Goal: Communication & Community: Answer question/provide support

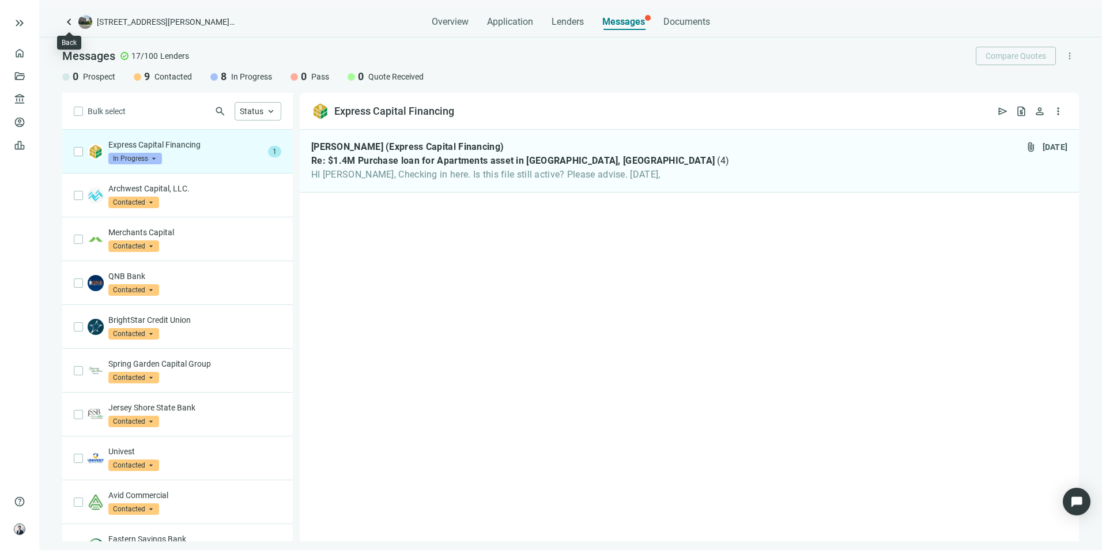
click at [64, 25] on span "keyboard_arrow_left" at bounding box center [69, 22] width 14 height 14
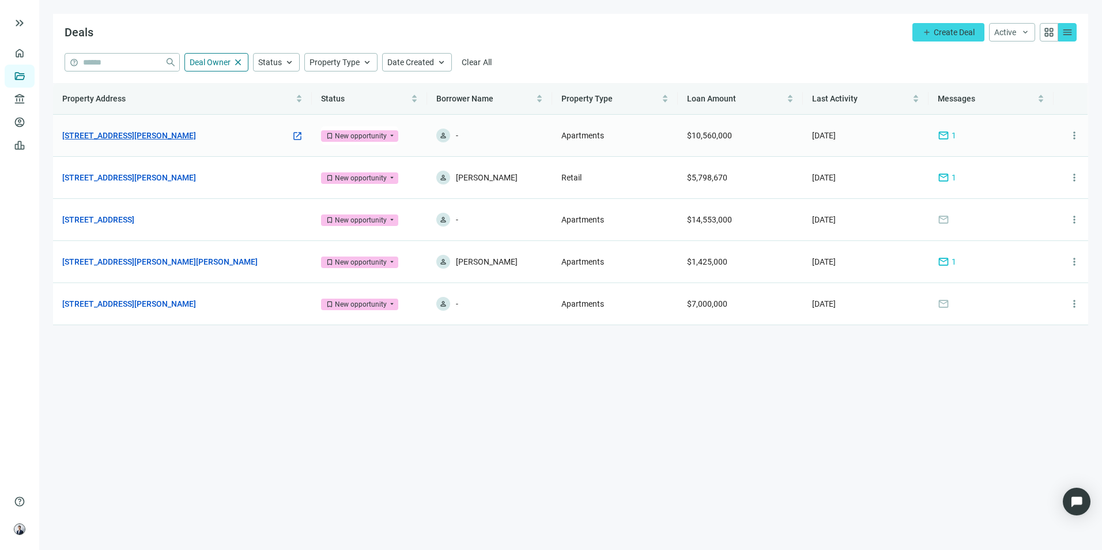
click at [138, 140] on link "1308 West Chester Pike, West Chester, PA 19382" at bounding box center [129, 135] width 134 height 13
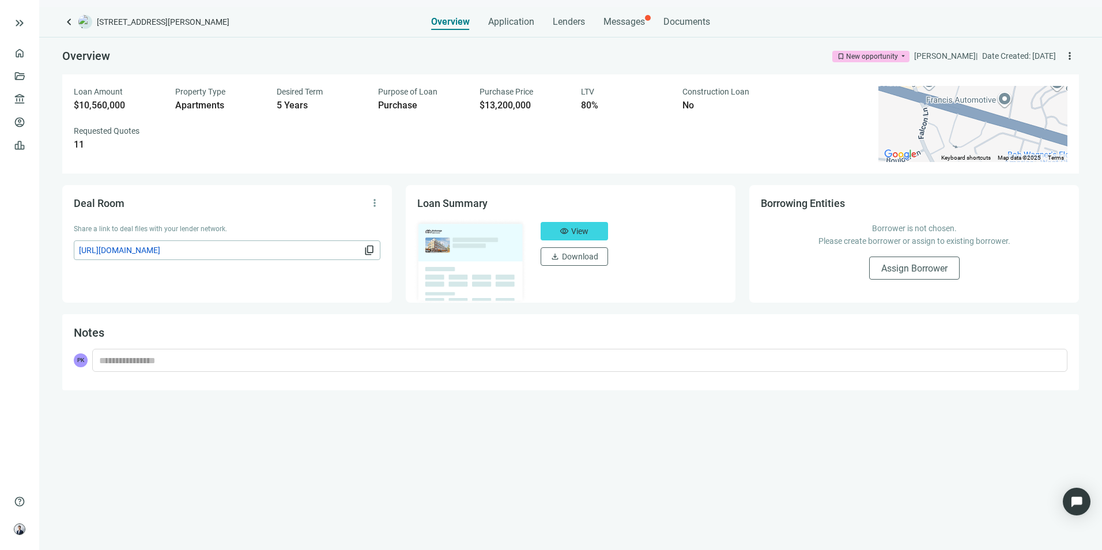
click at [210, 24] on span "1308 West Chester Pike, West Chester, PA 19382" at bounding box center [163, 22] width 133 height 12
click at [528, 58] on div "Overview bookmark New opportunity arrow_drop_down Patrick Kernan | Date Created…" at bounding box center [570, 55] width 1017 height 37
click at [634, 27] on div "Messages" at bounding box center [625, 22] width 42 height 12
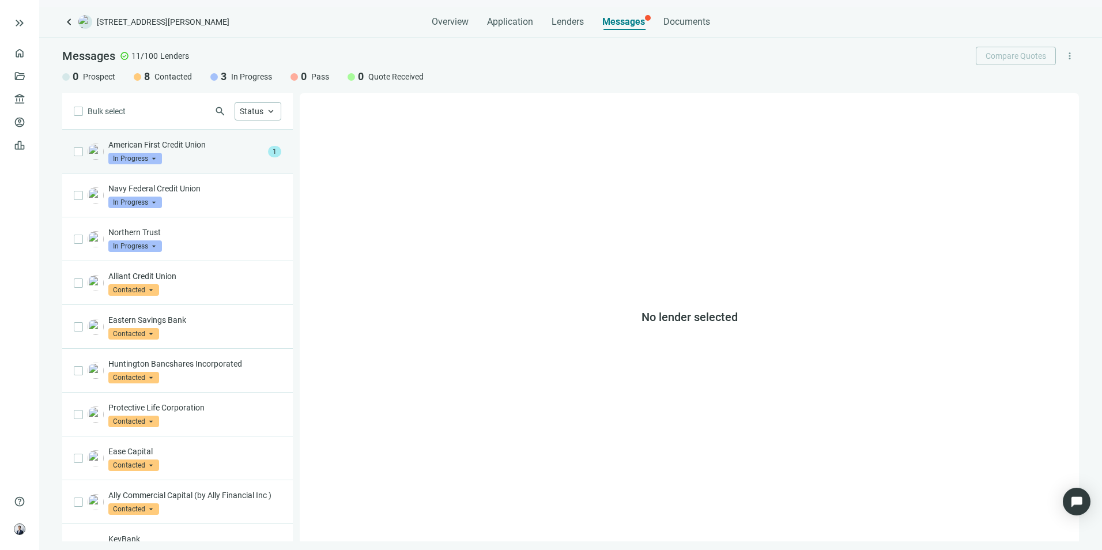
click at [189, 140] on p "American First Credit Union" at bounding box center [185, 145] width 155 height 12
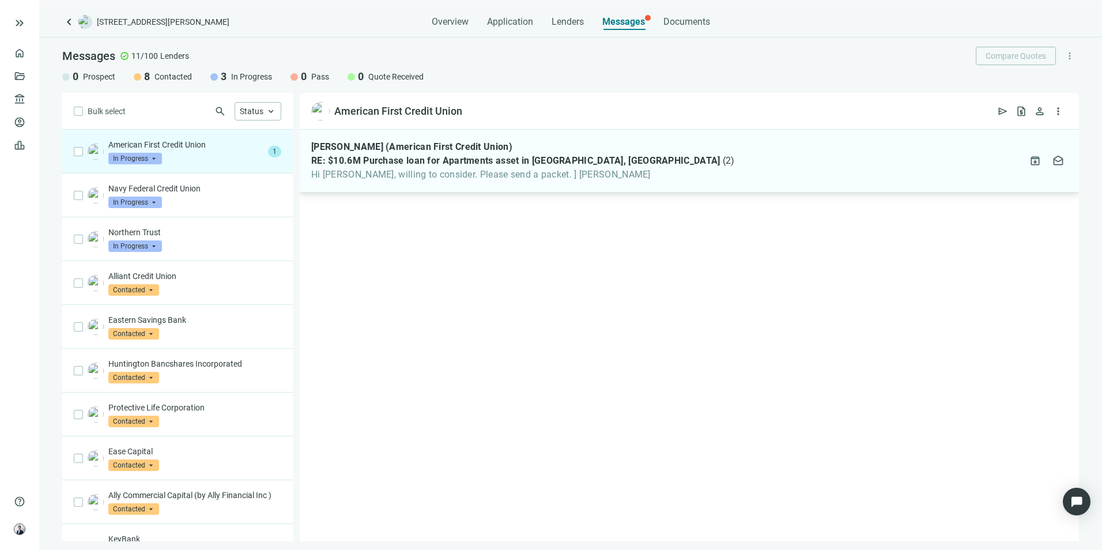
click at [468, 186] on div "Robert Farrington (American First Credit Union) RE: $10.6M Purchase loan for Ap…" at bounding box center [690, 161] width 780 height 63
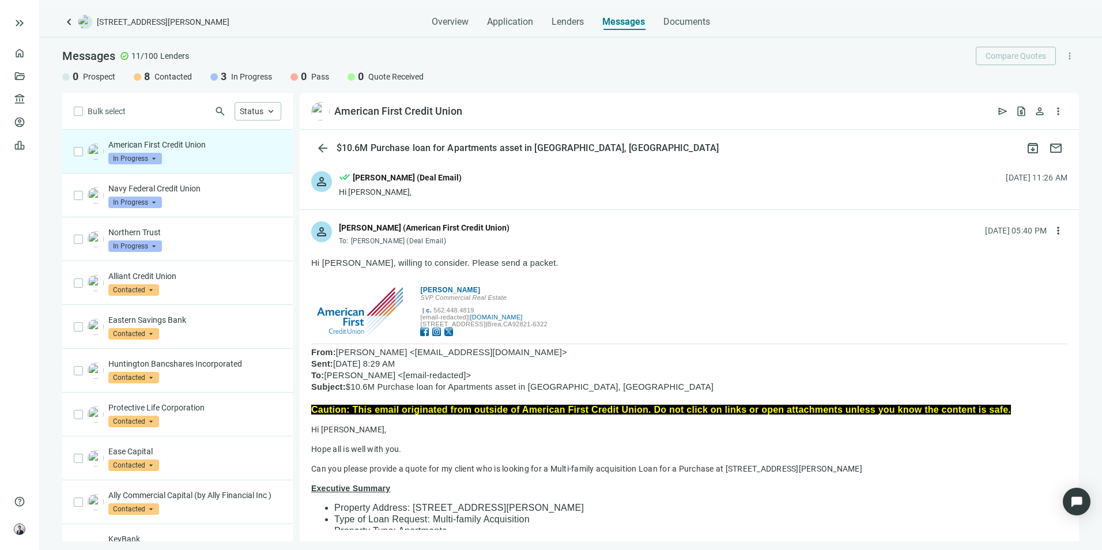
click at [515, 191] on div "person done_all Patrick Kernan (Deal Email) Hi Robert, 09.16.2025, 11:26 AM" at bounding box center [690, 185] width 780 height 50
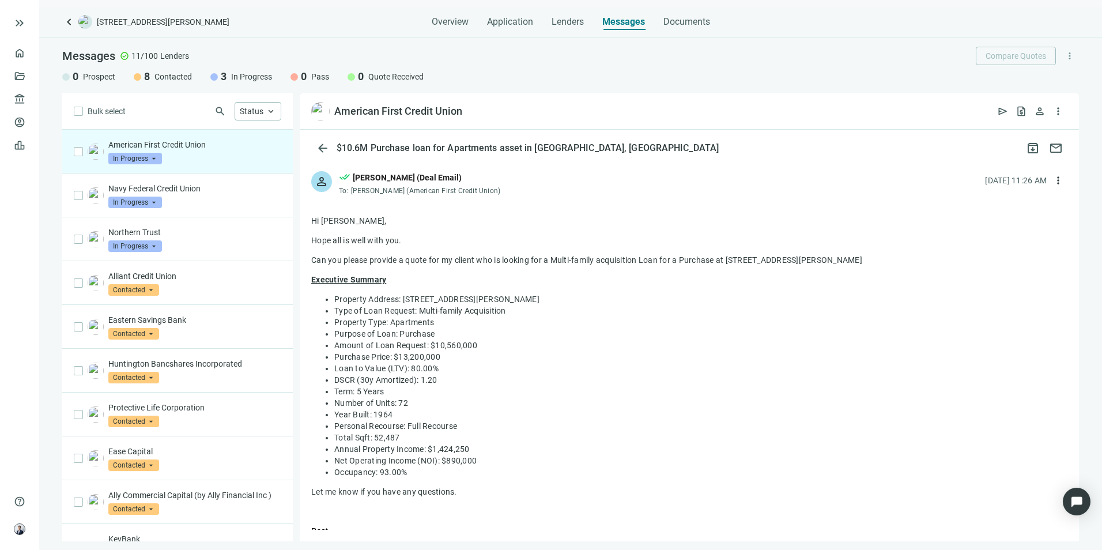
click at [514, 193] on div "person done_all Patrick Kernan (Deal Email) To: Robert Farrington (American Fir…" at bounding box center [690, 179] width 780 height 38
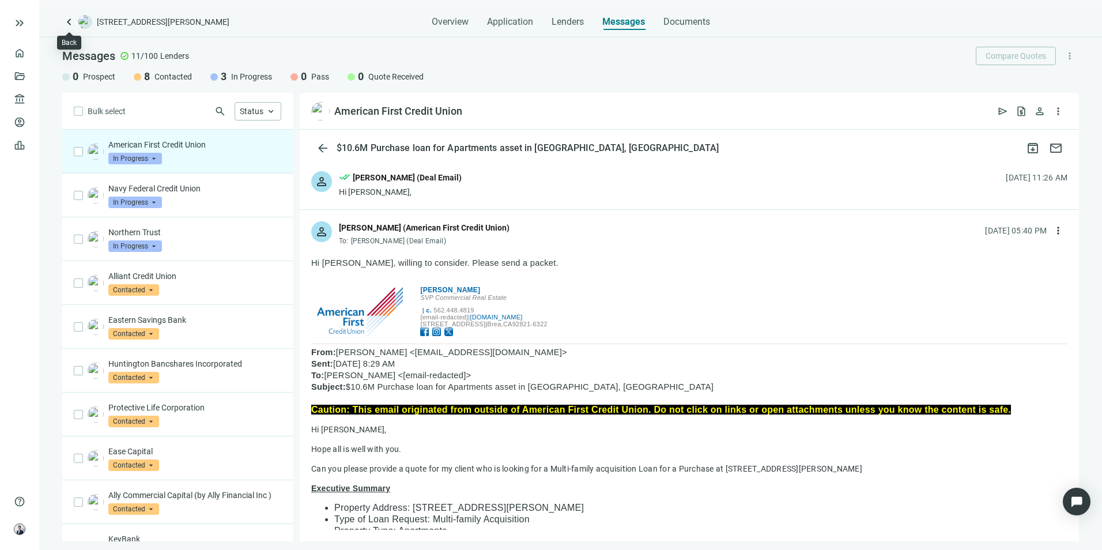
click at [69, 24] on span "keyboard_arrow_left" at bounding box center [69, 22] width 14 height 14
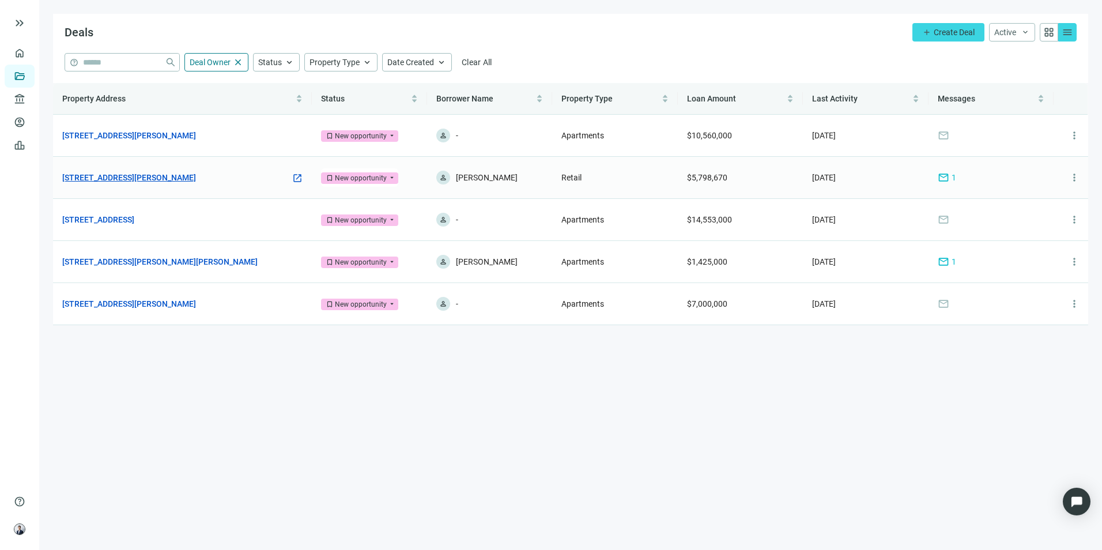
click at [165, 182] on link "[STREET_ADDRESS][PERSON_NAME]" at bounding box center [129, 177] width 134 height 13
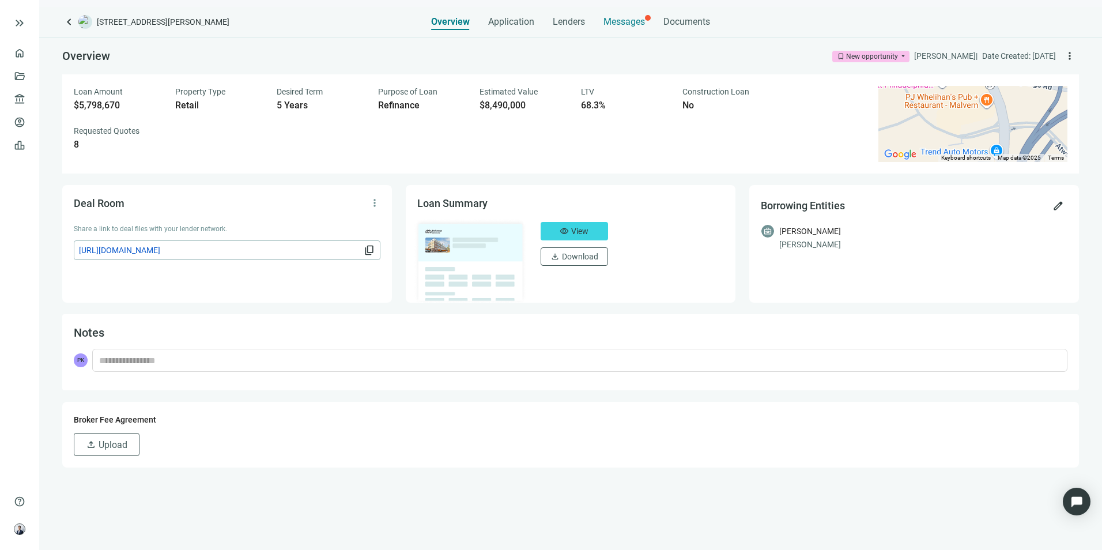
click at [630, 26] on span "Messages" at bounding box center [625, 21] width 42 height 11
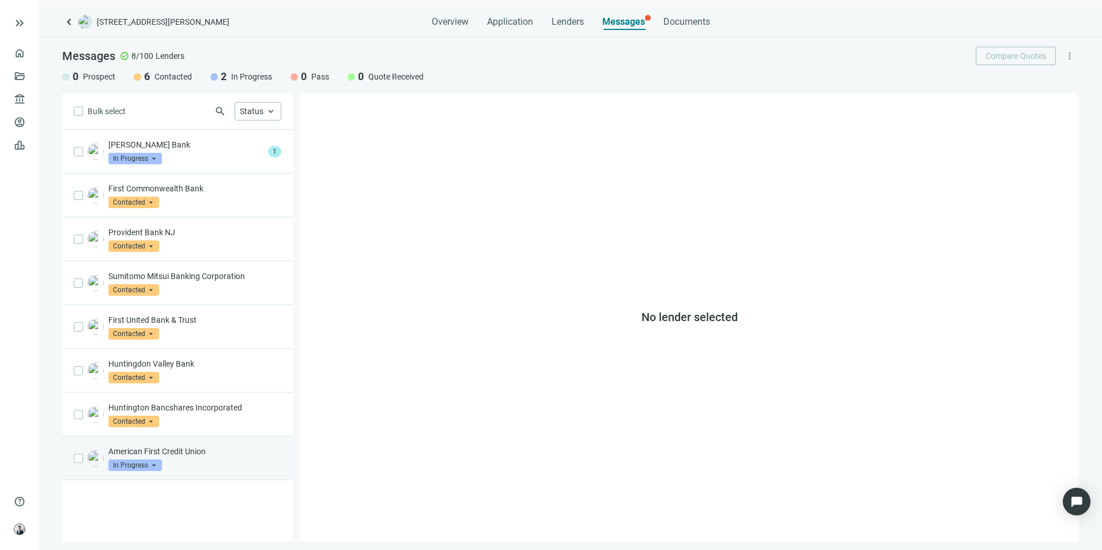
click at [194, 447] on p "American First Credit Union" at bounding box center [194, 452] width 173 height 12
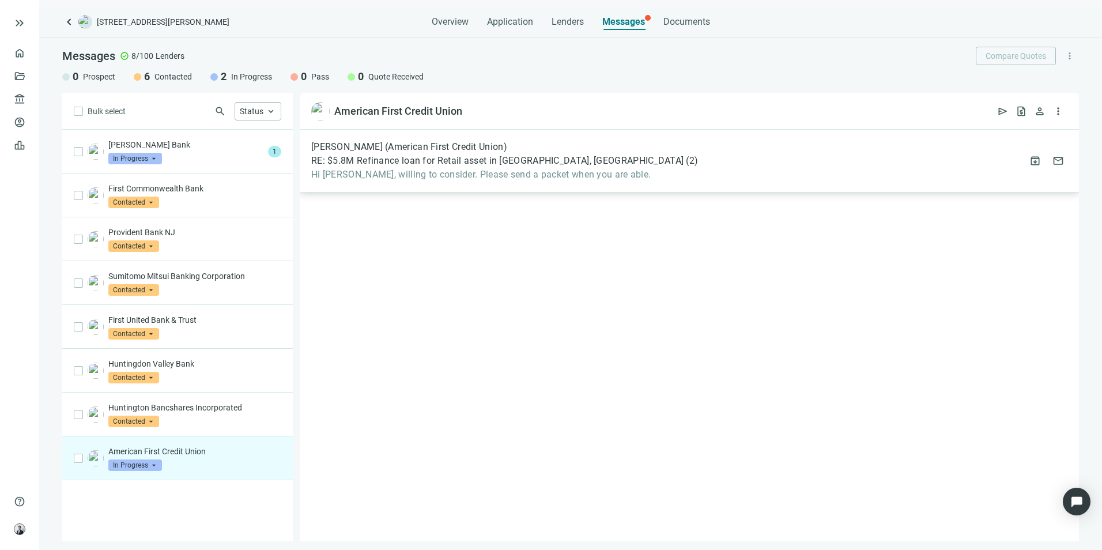
click at [445, 187] on div "Robert Farrington (American First Credit Union) RE: $5.8M Refinance loan for Re…" at bounding box center [690, 161] width 780 height 63
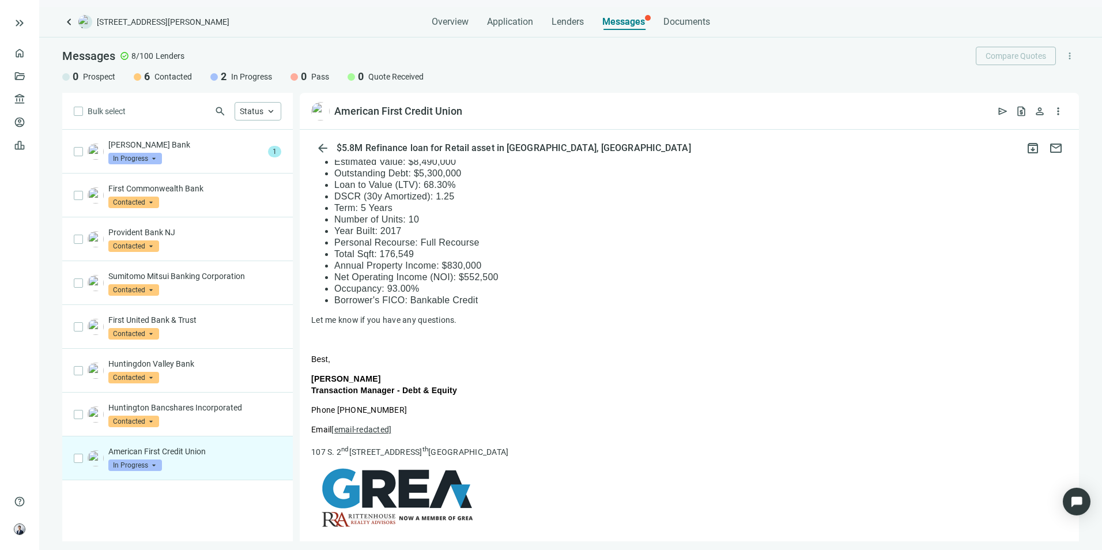
scroll to position [173, 0]
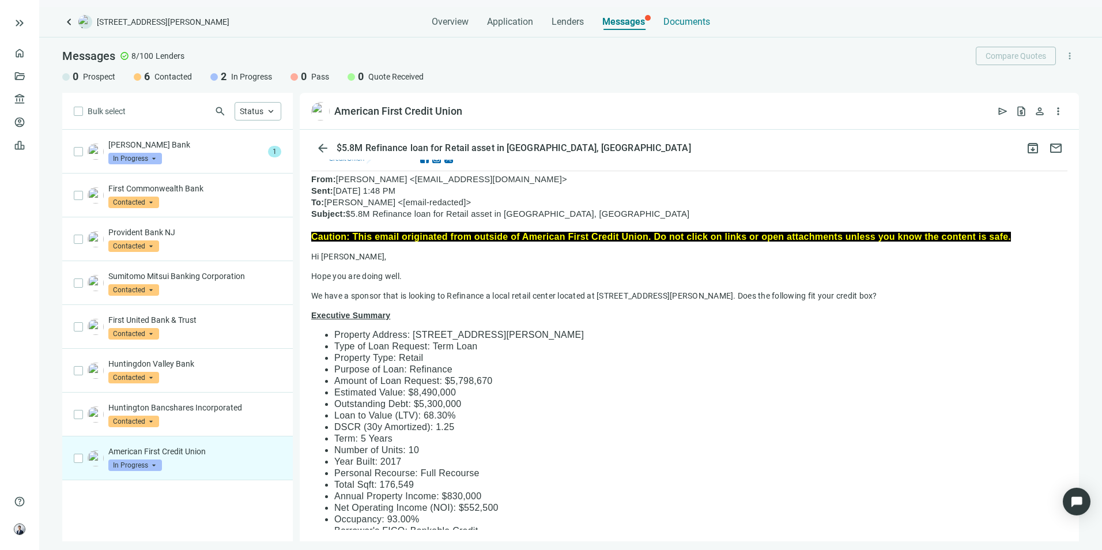
click at [674, 16] on span "Documents" at bounding box center [687, 22] width 47 height 12
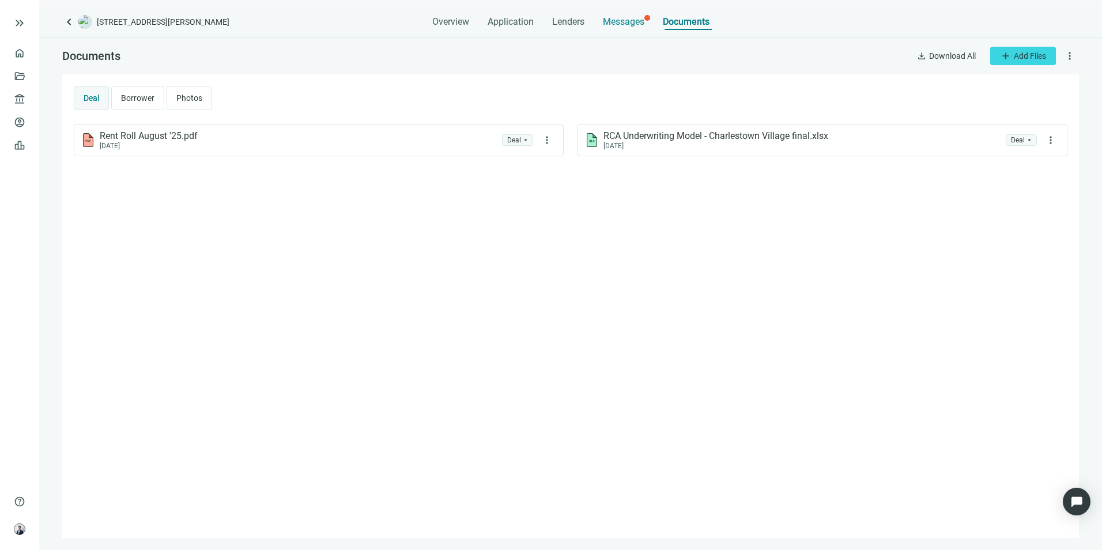
click at [629, 11] on div "Messages" at bounding box center [624, 18] width 42 height 23
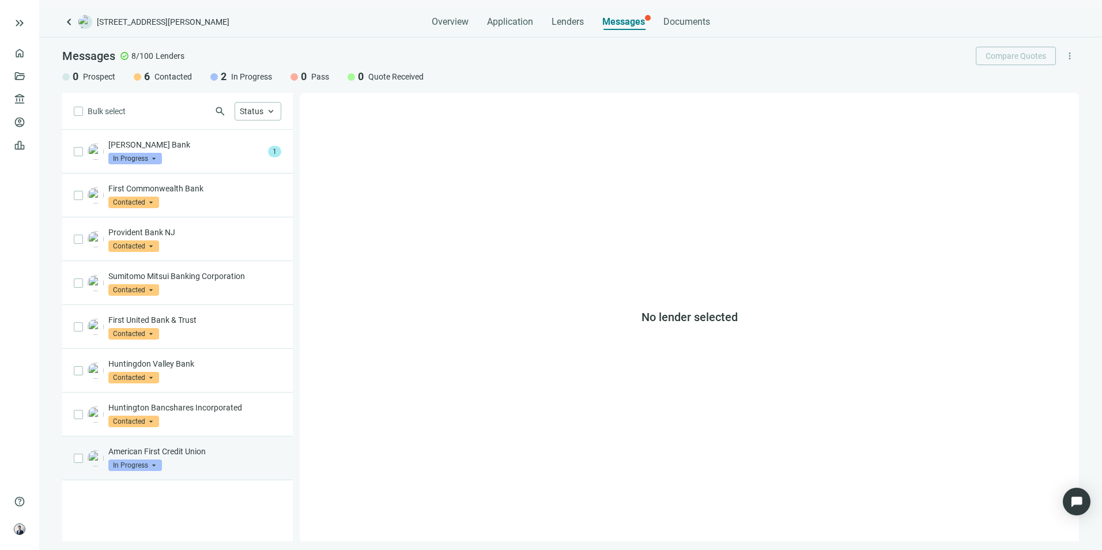
click at [191, 470] on div "American First Credit Union In Progress arrow_drop_down" at bounding box center [194, 458] width 173 height 25
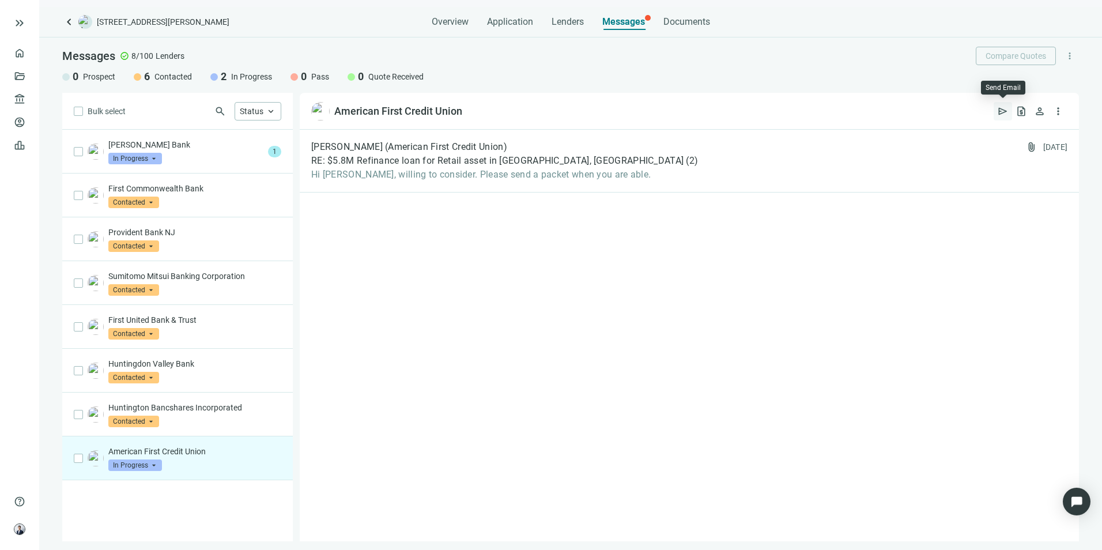
click at [1002, 113] on span "send" at bounding box center [1004, 112] width 12 height 12
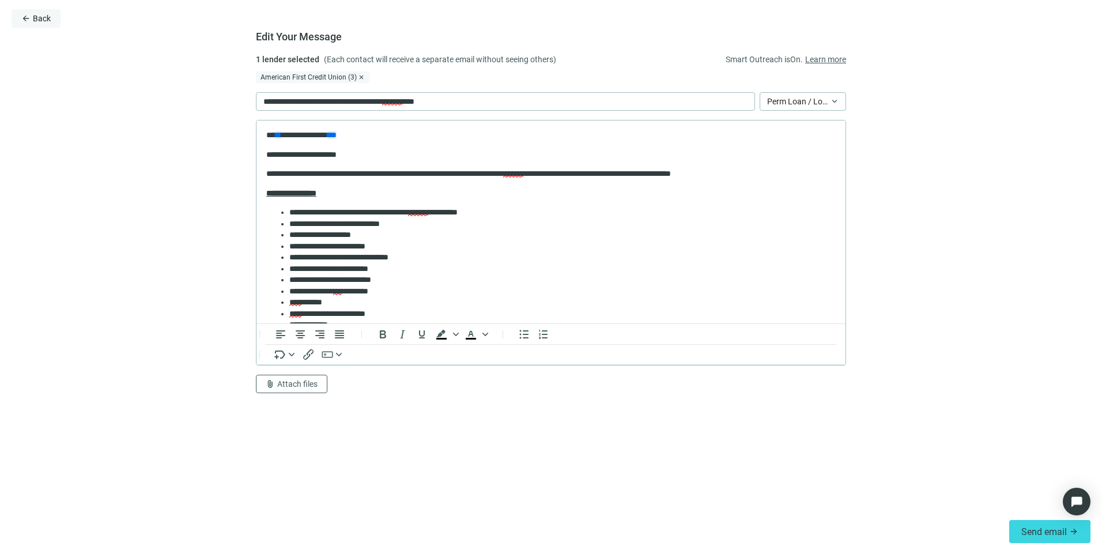
click at [45, 18] on span "Back" at bounding box center [42, 18] width 18 height 9
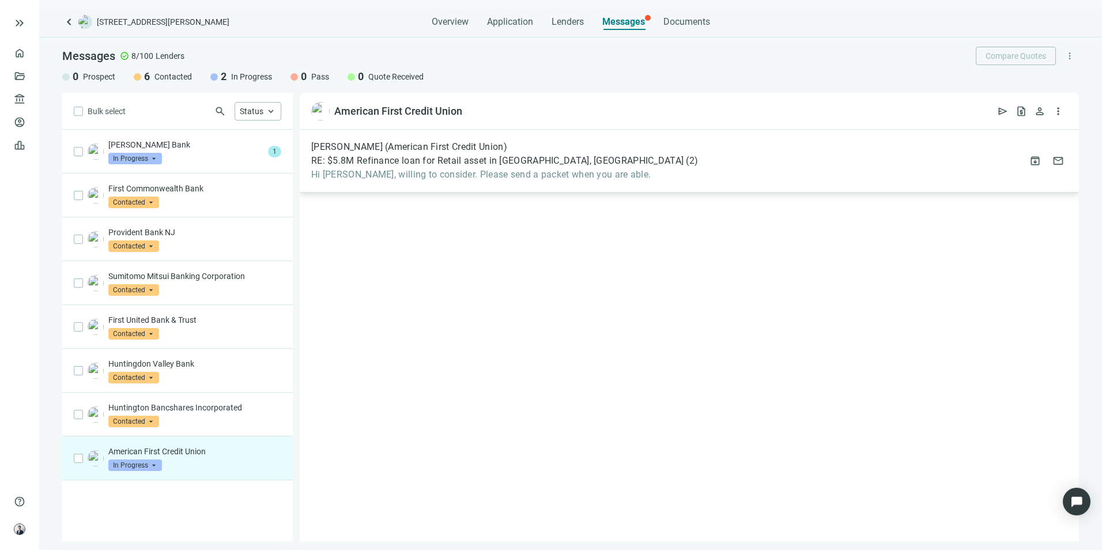
click at [670, 178] on div "Robert Farrington (American First Credit Union) RE: $5.8M Refinance loan for Re…" at bounding box center [690, 161] width 780 height 63
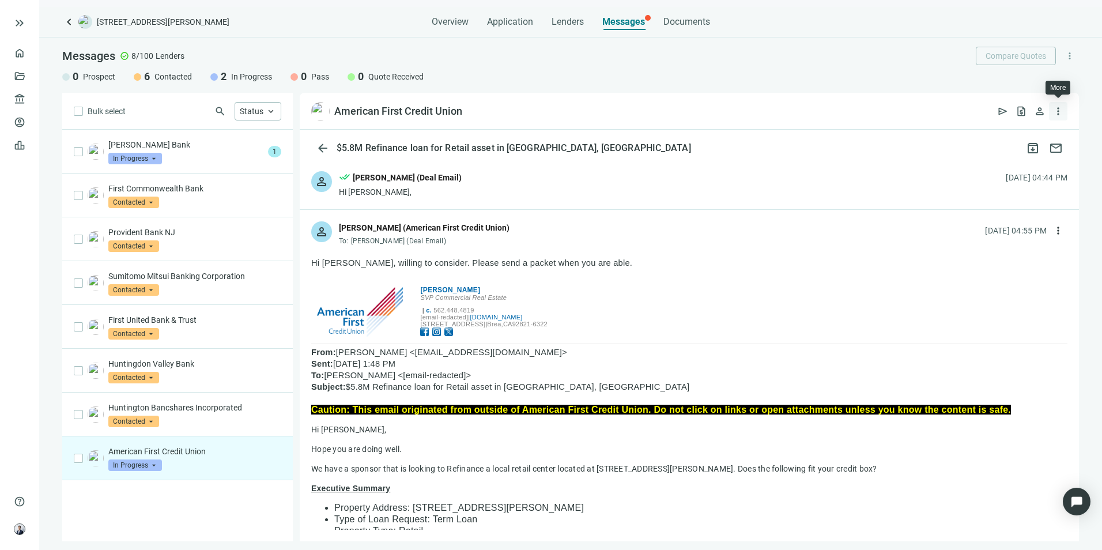
click at [1058, 106] on span "more_vert" at bounding box center [1059, 112] width 12 height 12
click at [900, 246] on div "person Robert Farrington (American First Credit Union) To: Patrick Kernan (Deal…" at bounding box center [690, 229] width 780 height 38
click at [1056, 227] on button "more_vert" at bounding box center [1058, 230] width 18 height 18
click at [997, 257] on div "reply Reply" at bounding box center [995, 257] width 122 height 21
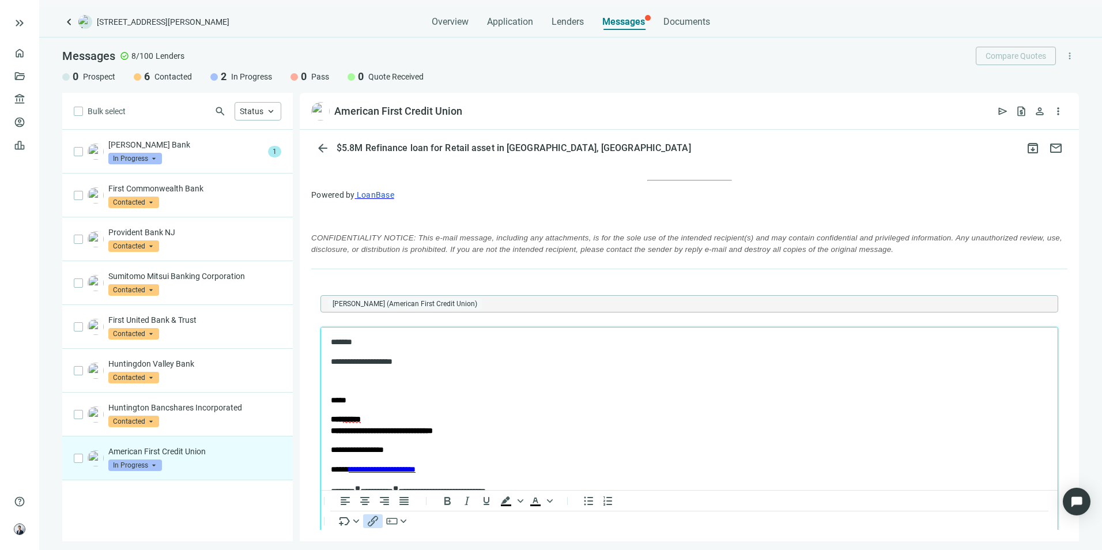
click at [370, 527] on icon "Insert/edit link" at bounding box center [373, 521] width 14 height 14
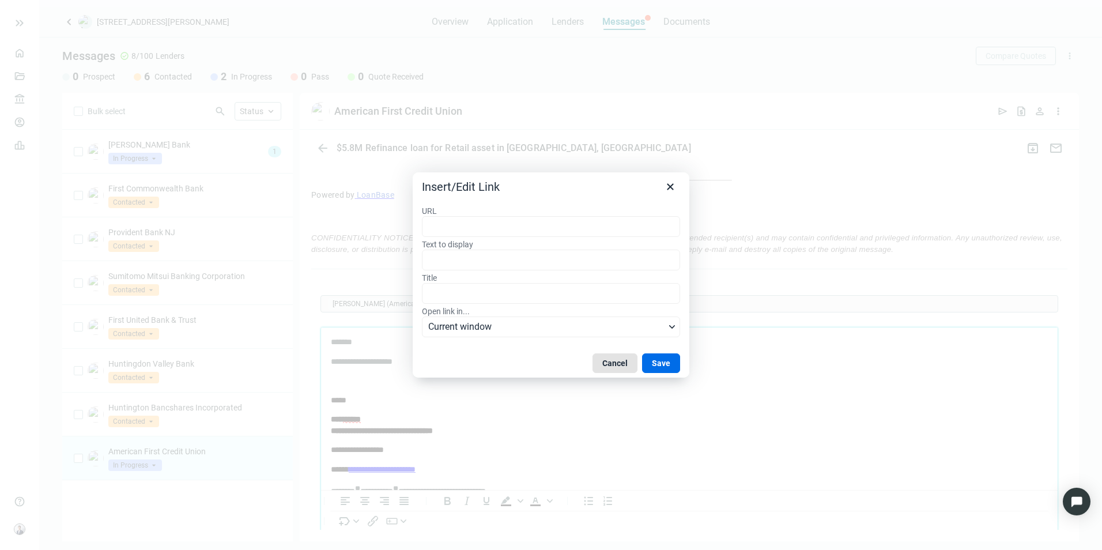
click at [610, 363] on button "Cancel" at bounding box center [615, 363] width 45 height 20
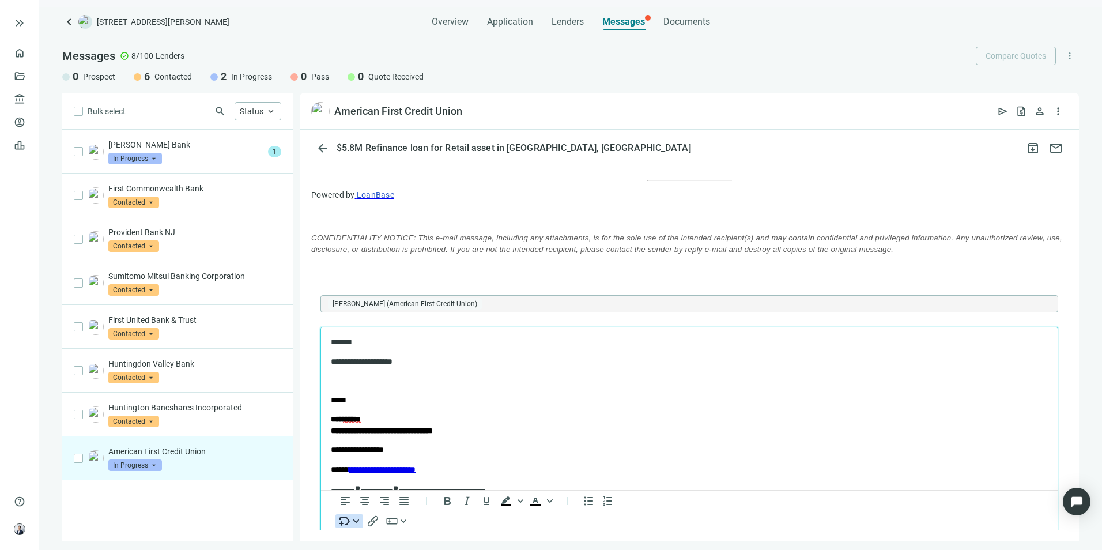
click at [353, 523] on icon "Insert merge tag" at bounding box center [356, 521] width 6 height 6
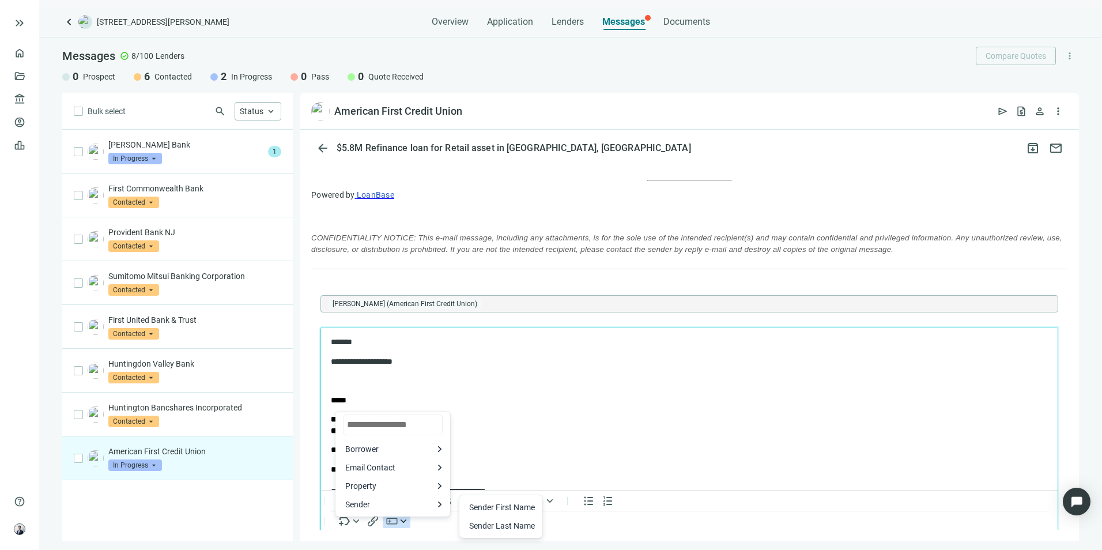
click at [407, 524] on div "button" at bounding box center [403, 521] width 9 height 6
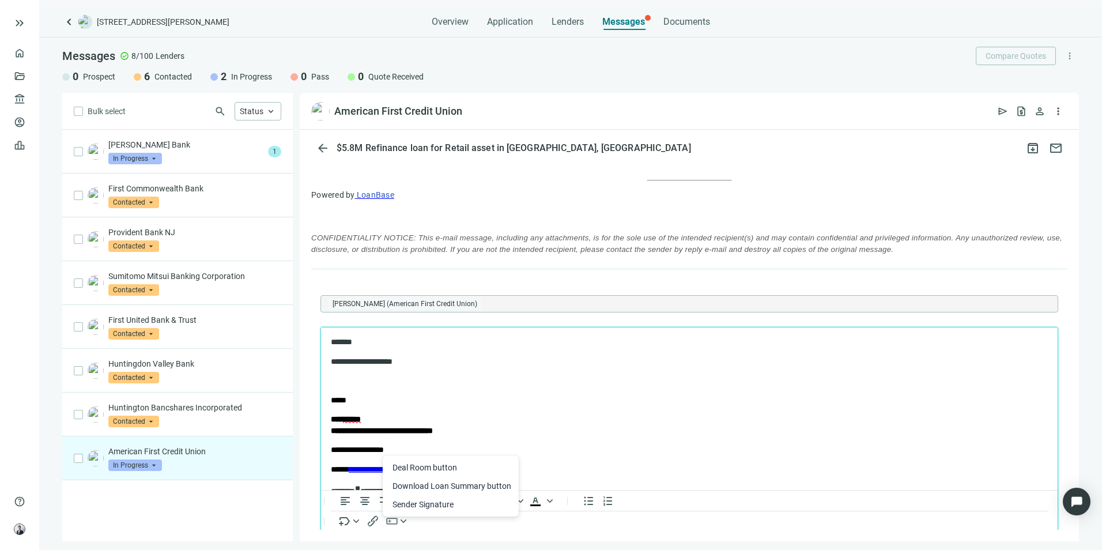
click at [473, 538] on div "**********" at bounding box center [690, 336] width 780 height 412
click at [404, 522] on icon "button" at bounding box center [404, 521] width 6 height 6
click at [438, 474] on div "Deal Room button" at bounding box center [452, 468] width 119 height 14
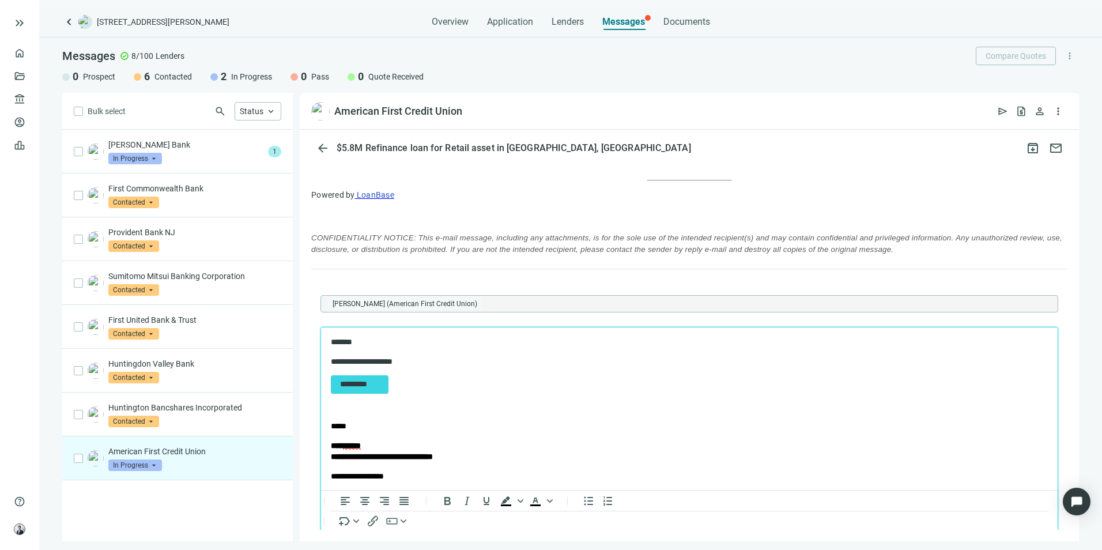
click at [377, 387] on link "*********" at bounding box center [360, 384] width 58 height 18
click at [374, 392] on link "*********" at bounding box center [360, 384] width 58 height 18
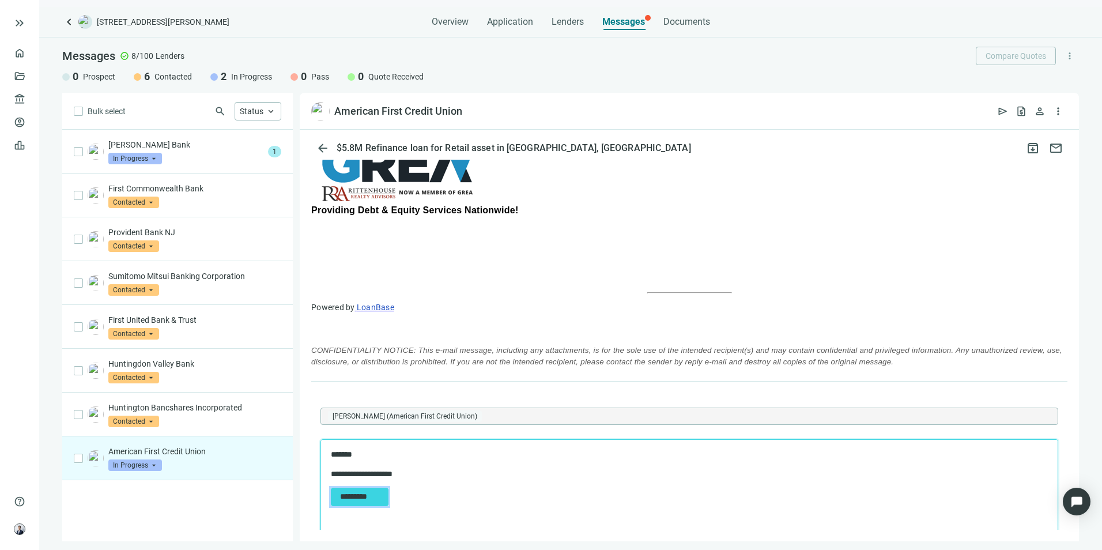
scroll to position [900, 0]
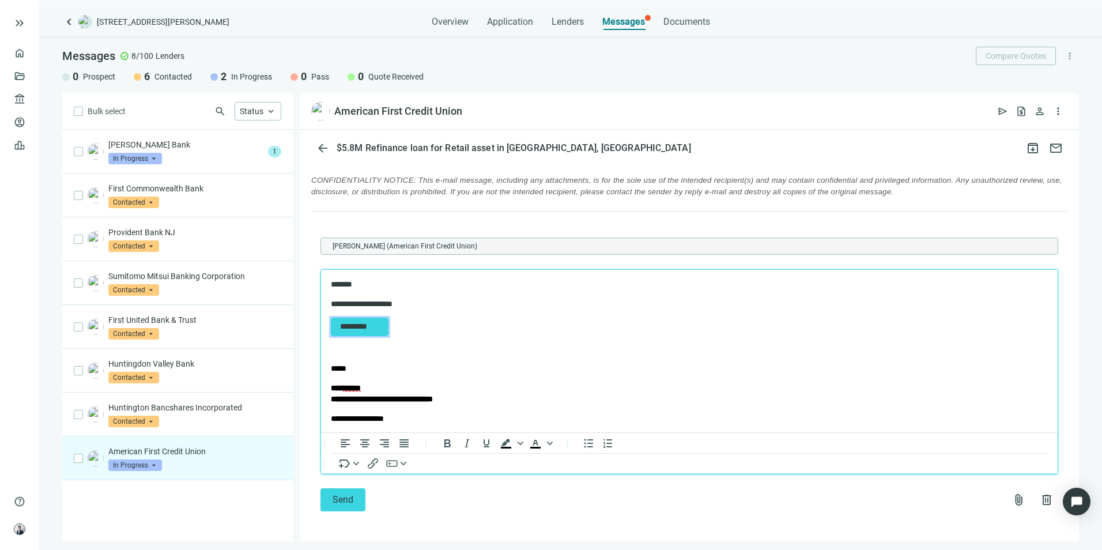
click at [376, 330] on link "*********" at bounding box center [360, 326] width 58 height 18
click at [382, 323] on link "*********" at bounding box center [360, 326] width 58 height 18
click at [398, 320] on p "** ********* **" at bounding box center [679, 326] width 697 height 18
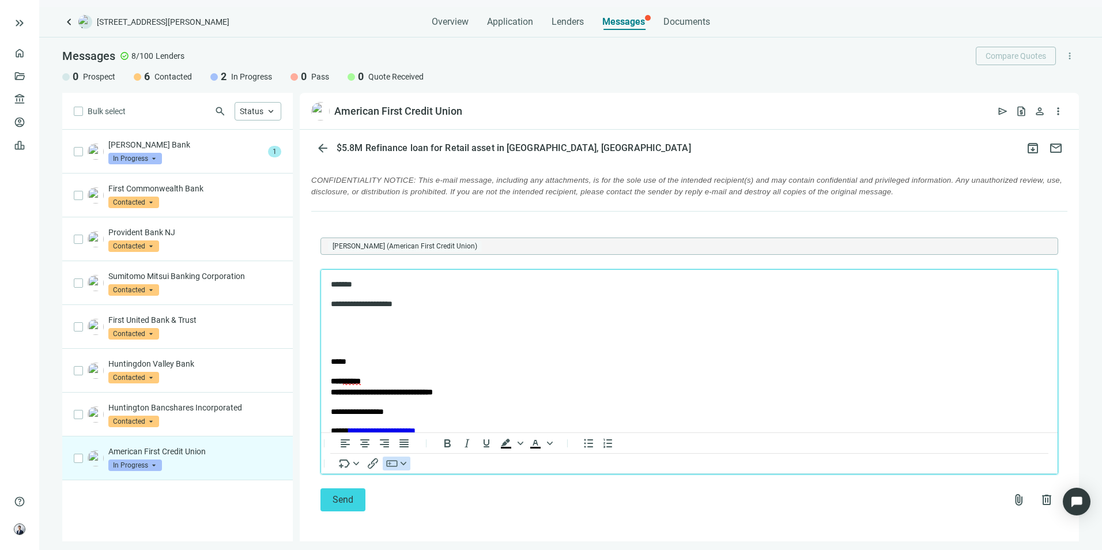
click at [404, 465] on icon "button" at bounding box center [404, 463] width 6 height 6
click at [453, 434] on div "Download Loan Summary button" at bounding box center [452, 429] width 119 height 14
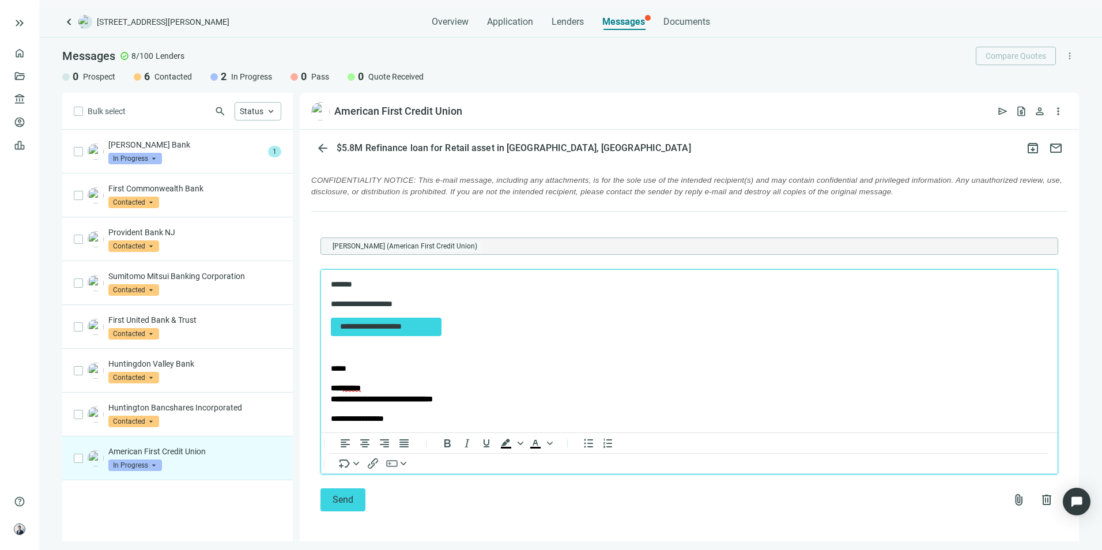
click at [411, 339] on body "**********" at bounding box center [689, 435] width 718 height 313
click at [411, 335] on body "**********" at bounding box center [689, 435] width 718 height 313
click at [414, 328] on link "**********" at bounding box center [386, 326] width 111 height 18
click at [450, 330] on p "**********" at bounding box center [679, 326] width 697 height 18
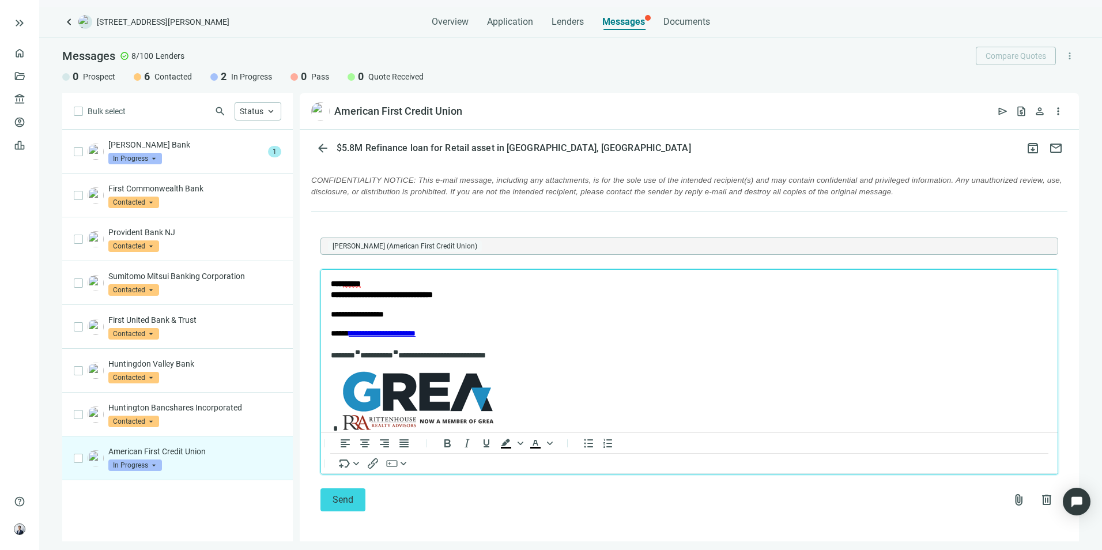
scroll to position [115, 0]
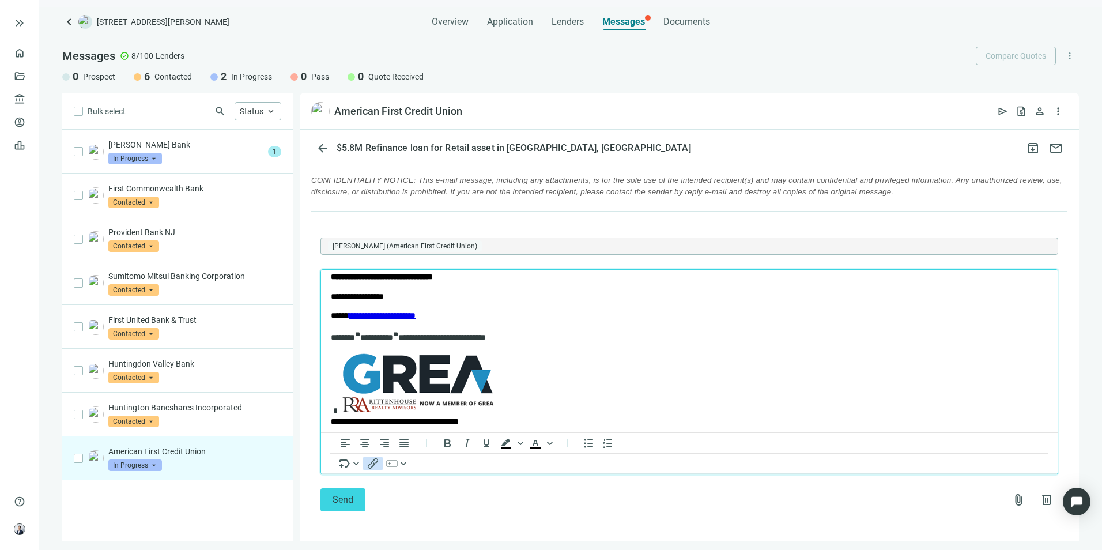
click at [370, 463] on icon "Insert/edit link" at bounding box center [373, 463] width 14 height 14
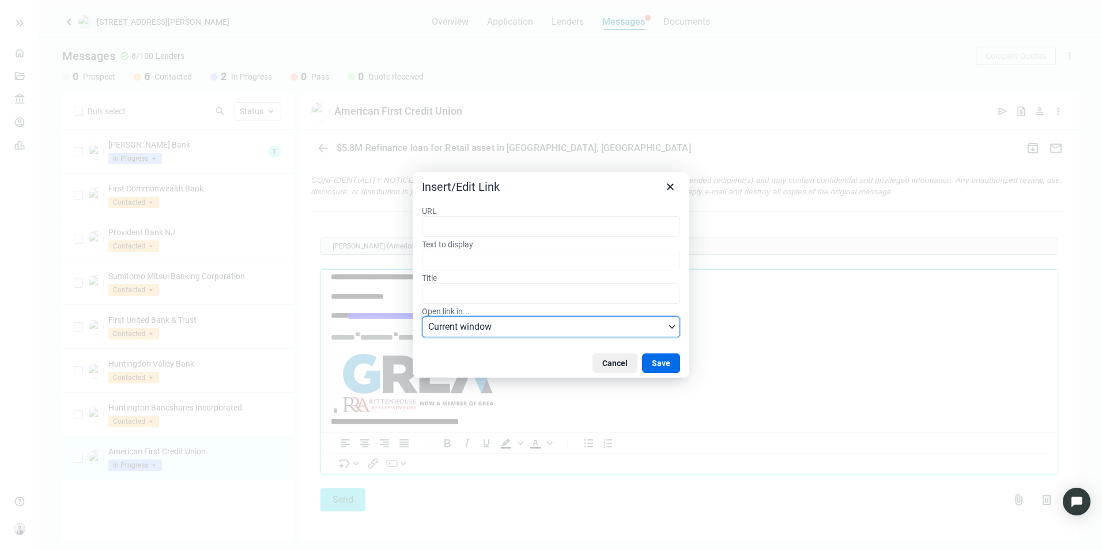
click at [533, 323] on span "Current window" at bounding box center [546, 327] width 237 height 14
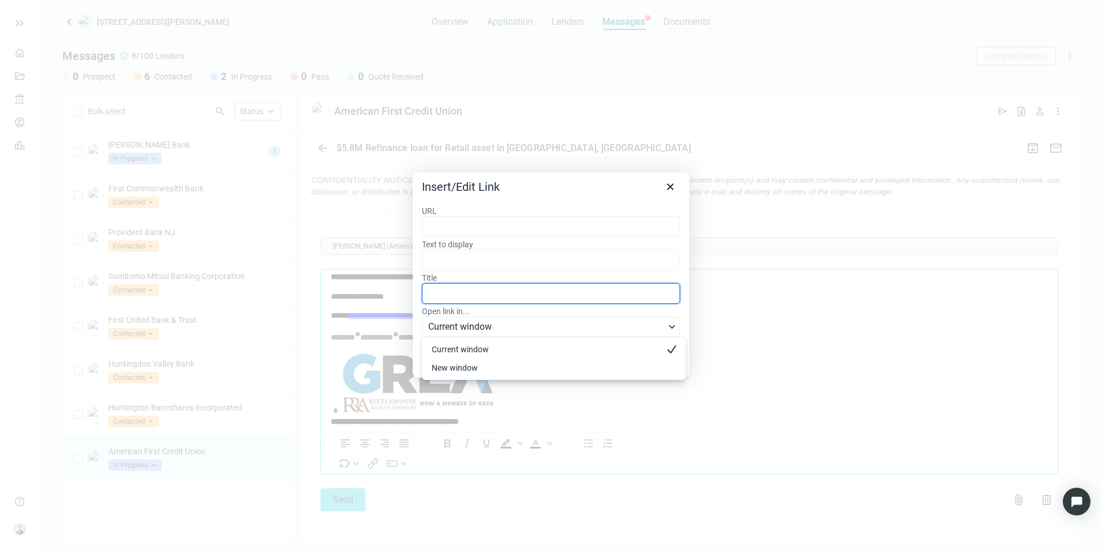
click at [606, 290] on input "Title" at bounding box center [551, 293] width 258 height 21
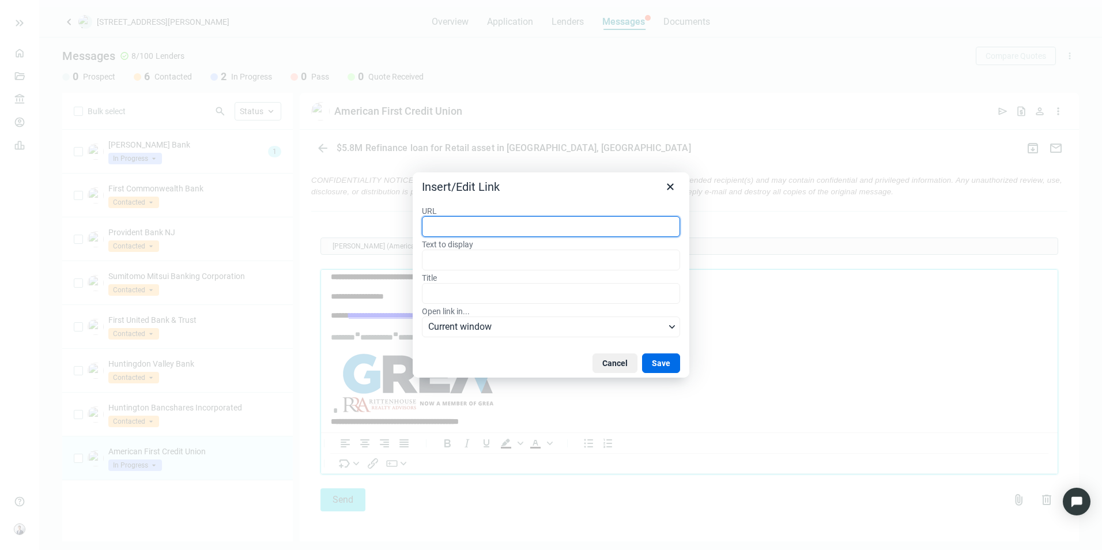
click at [530, 239] on label "Text to display" at bounding box center [551, 244] width 258 height 10
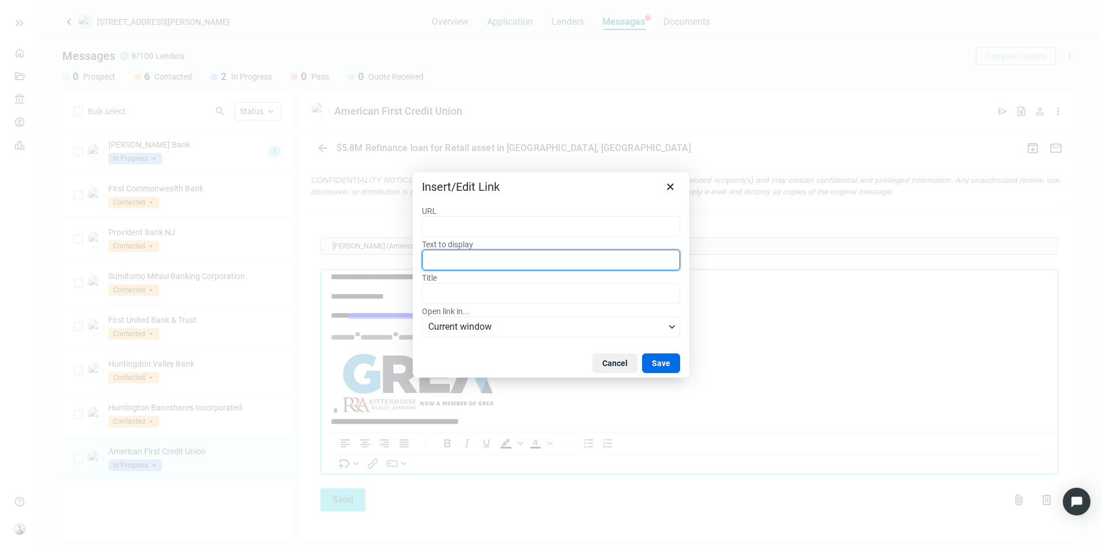
click at [530, 250] on input "Text to display" at bounding box center [551, 260] width 258 height 21
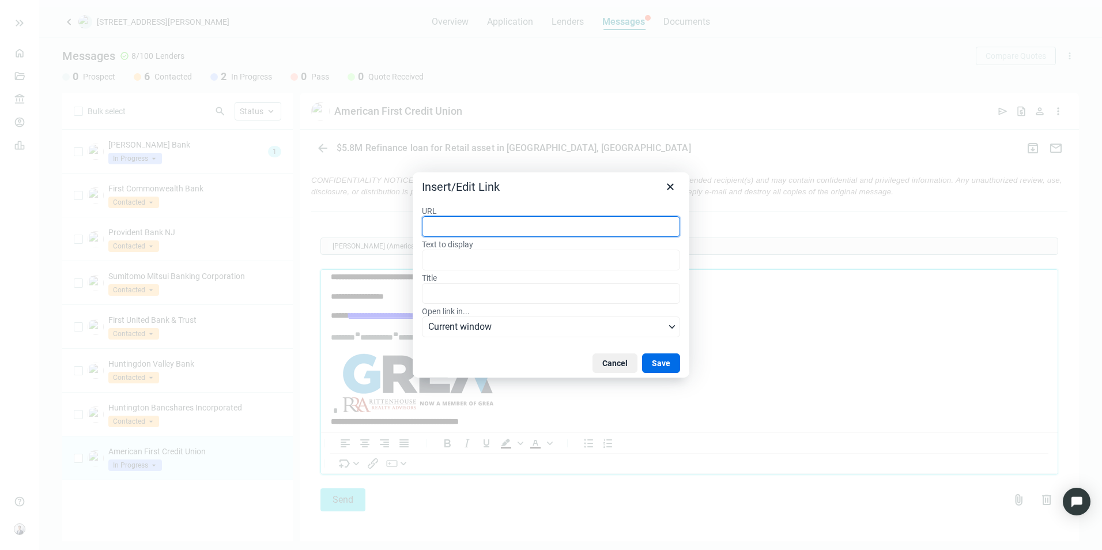
click at [478, 235] on input "URL" at bounding box center [551, 226] width 258 height 21
paste input "****"
click at [486, 244] on div "<top>" at bounding box center [555, 249] width 247 height 14
type input "****"
type input "*****"
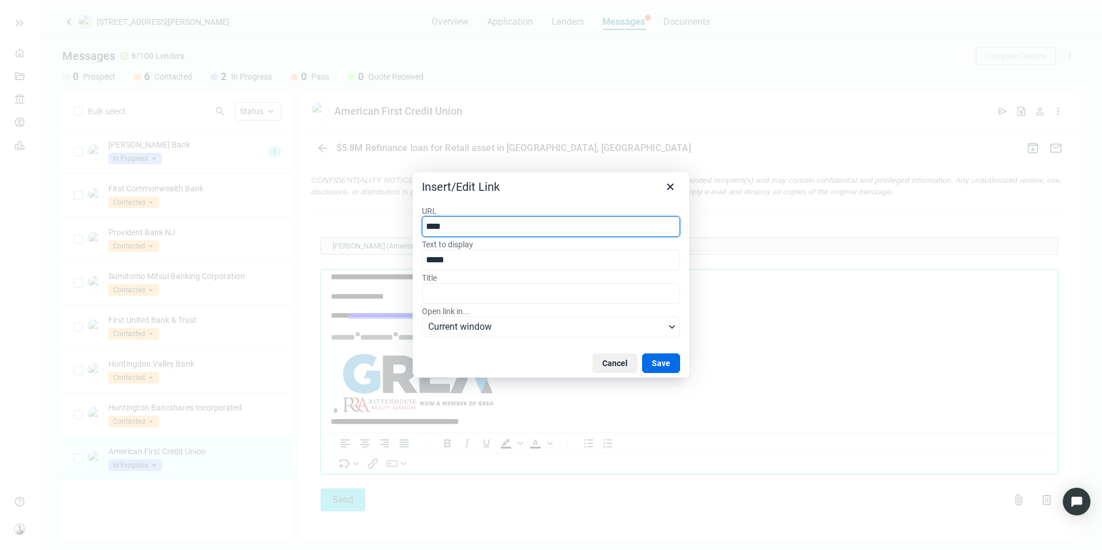
drag, startPoint x: 469, startPoint y: 224, endPoint x: 392, endPoint y: 216, distance: 78.3
click at [392, 216] on div "Insert/Edit Link URL **** Text to display ***** Title Open link in... Current w…" at bounding box center [551, 275] width 1102 height 550
paste input "url"
click at [665, 191] on icon "Close" at bounding box center [671, 187] width 14 height 14
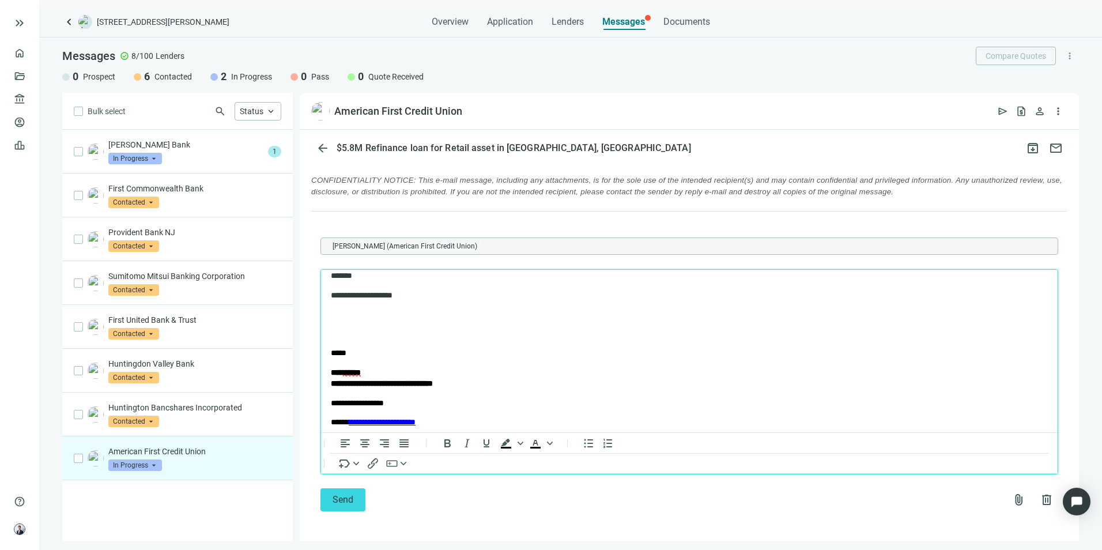
scroll to position [0, 0]
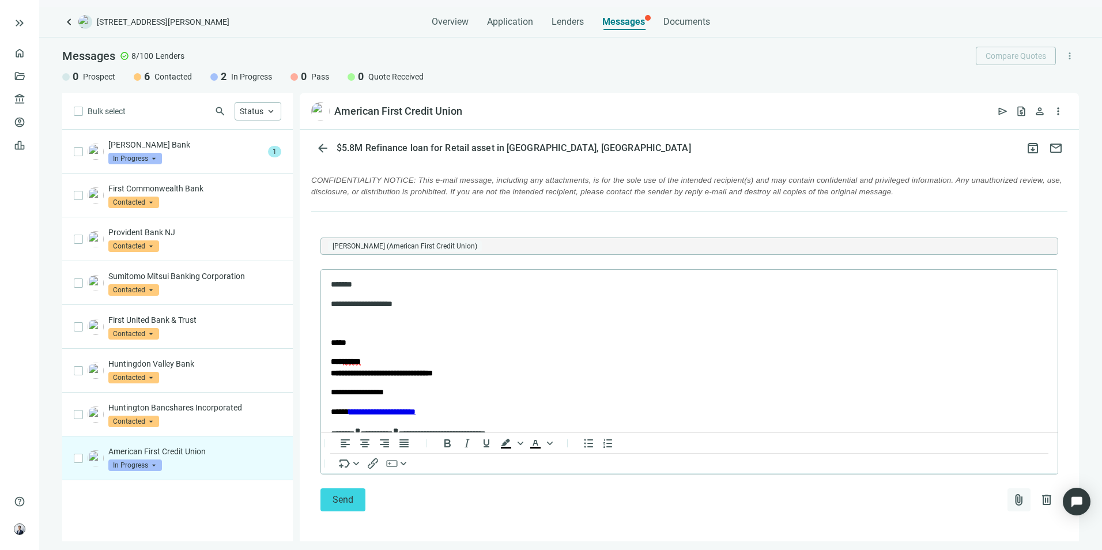
click at [1013, 501] on span "attach_file" at bounding box center [1020, 500] width 14 height 14
click at [940, 476] on span "Upload new" at bounding box center [926, 475] width 42 height 9
click at [474, 309] on body "**********" at bounding box center [689, 422] width 718 height 287
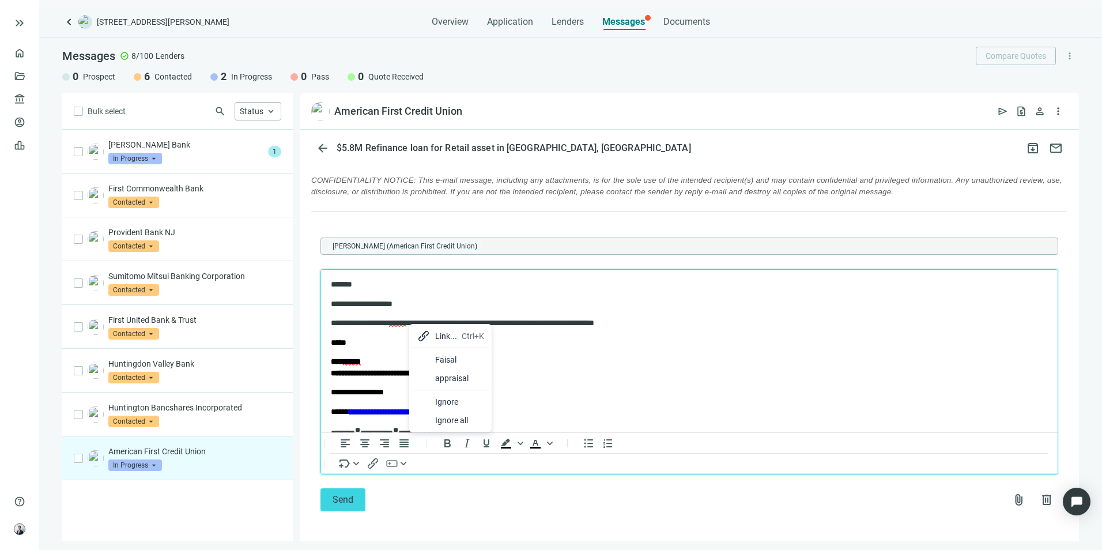
click at [447, 377] on div "appraisal" at bounding box center [459, 378] width 49 height 14
click at [514, 321] on p "**********" at bounding box center [679, 323] width 697 height 12
click at [1013, 507] on span "attach_file" at bounding box center [1020, 500] width 14 height 14
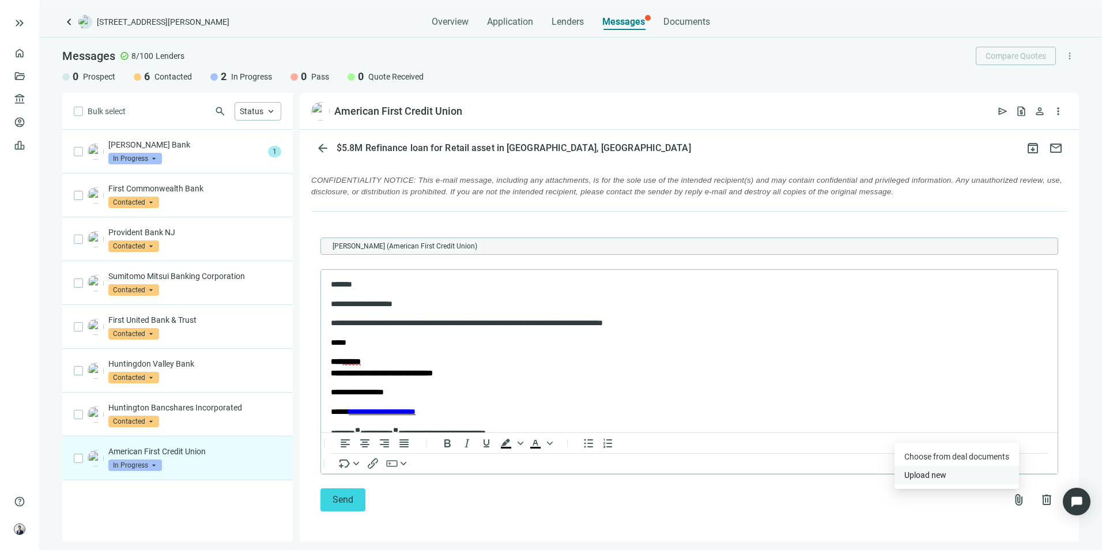
click at [919, 472] on span "Upload new" at bounding box center [926, 475] width 42 height 9
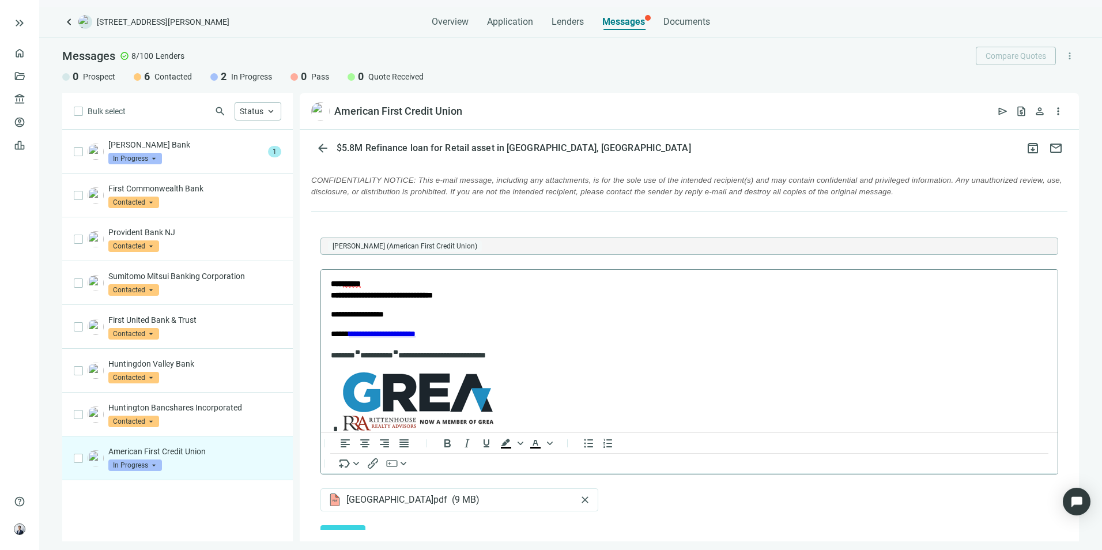
scroll to position [58, 0]
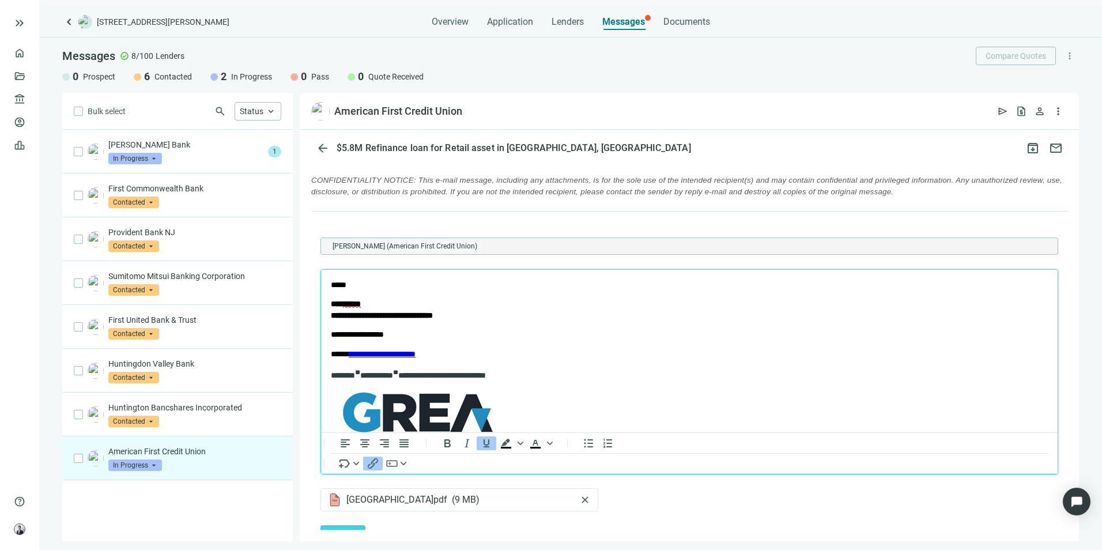
click at [411, 343] on body "**********" at bounding box center [689, 364] width 718 height 287
click at [469, 341] on body "**********" at bounding box center [689, 364] width 718 height 287
click at [555, 349] on p "**********" at bounding box center [689, 354] width 717 height 12
click at [438, 314] on em "Rich Text Area. Press ALT-0 for help." at bounding box center [435, 315] width 5 height 8
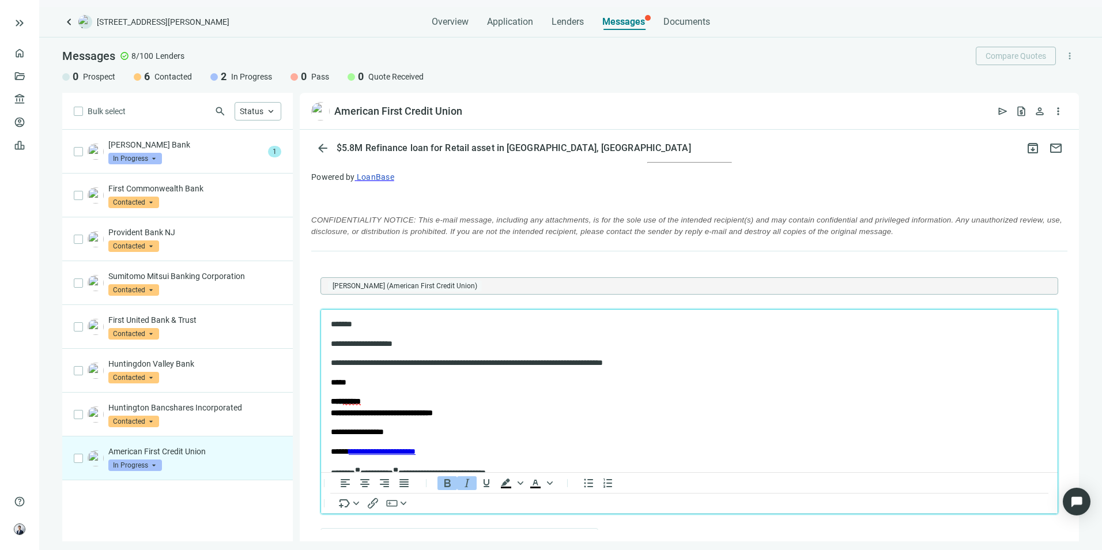
scroll to position [842, 0]
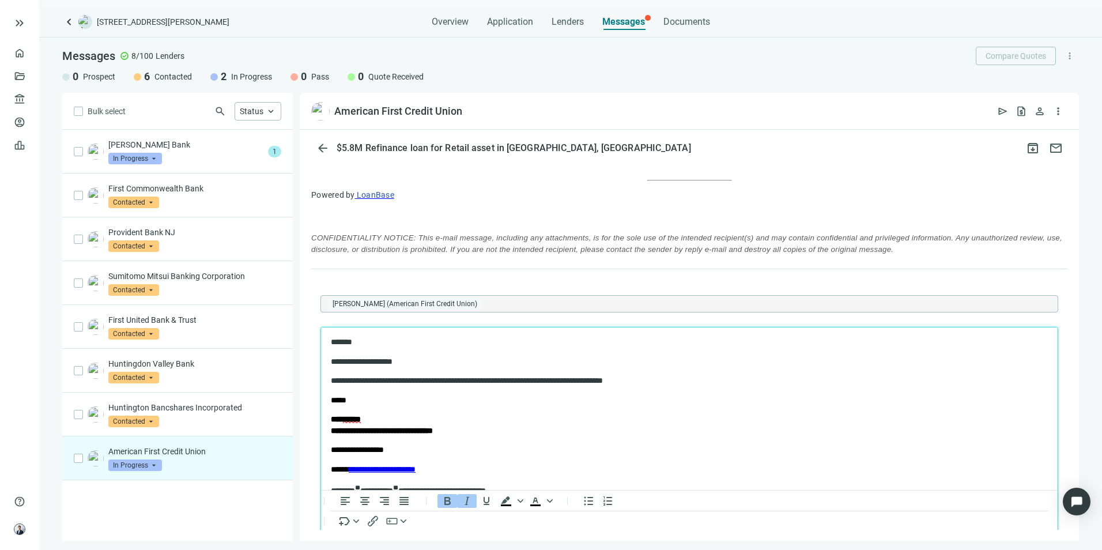
click at [395, 383] on p "**********" at bounding box center [679, 381] width 697 height 12
click at [702, 417] on p "**********" at bounding box center [689, 424] width 717 height 22
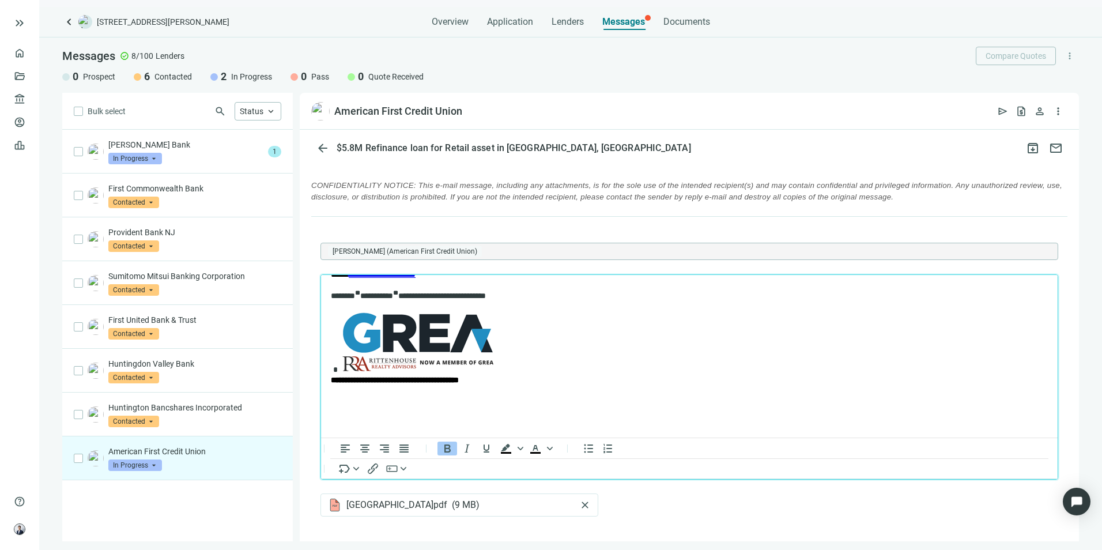
scroll to position [942, 0]
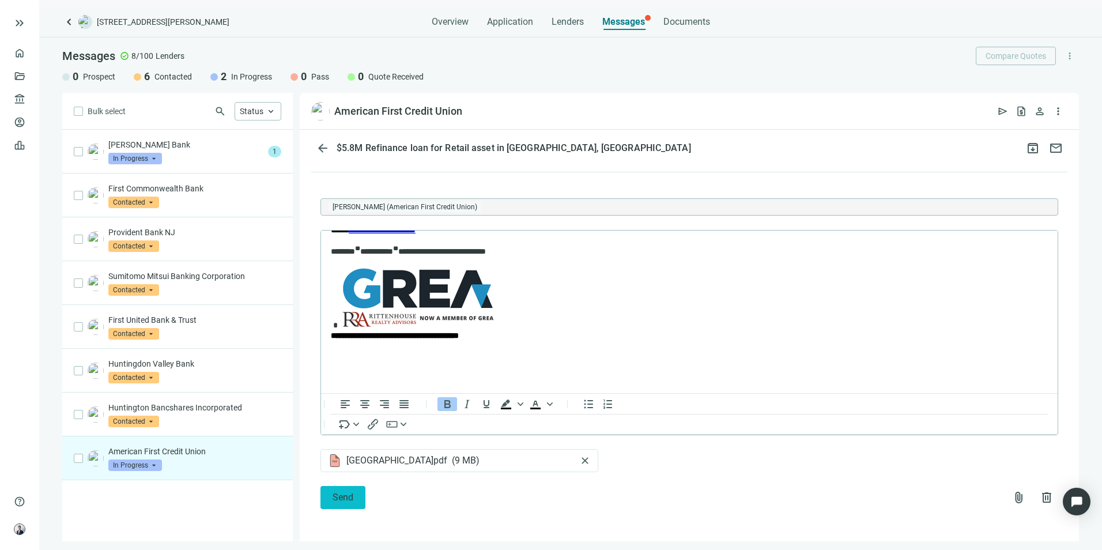
click at [353, 496] on button "Send" at bounding box center [343, 497] width 45 height 23
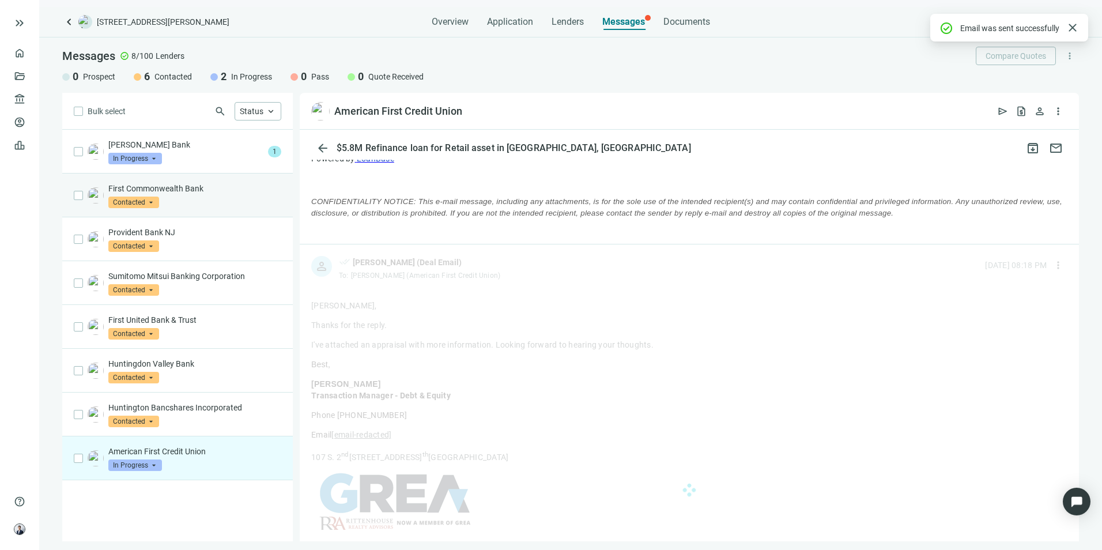
scroll to position [769, 0]
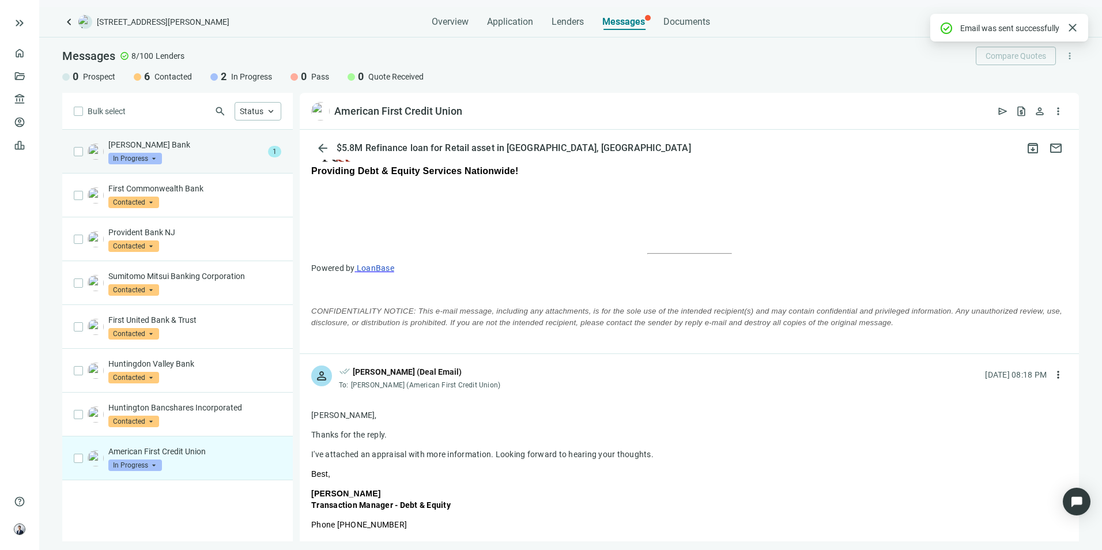
click at [215, 161] on div "Kish Bank In Progress arrow_drop_down" at bounding box center [185, 151] width 155 height 25
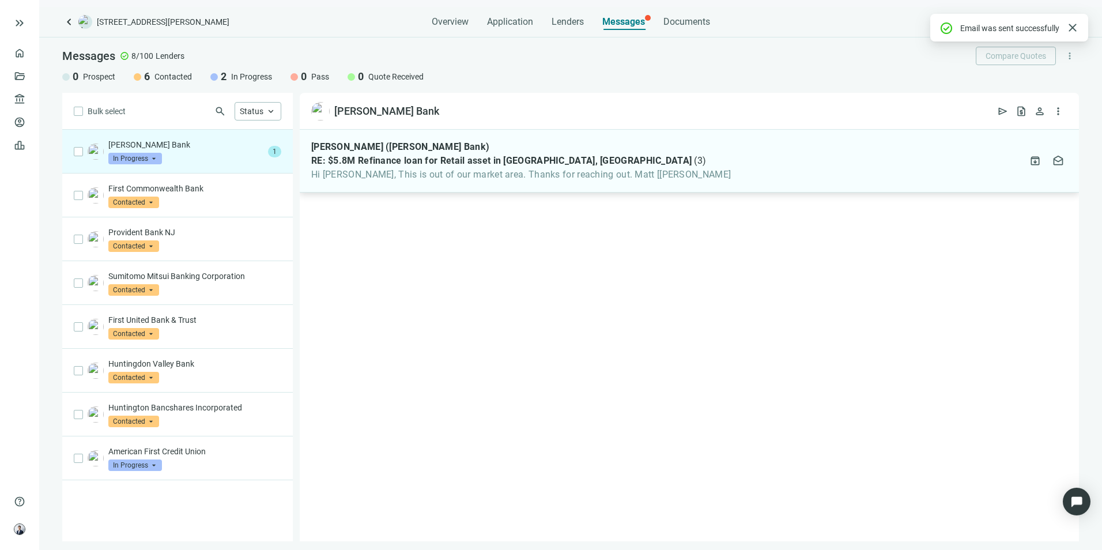
click at [441, 176] on span "Hi Patrick, This is out of our market area. Thanks for reaching out. Matt [Kish" at bounding box center [521, 175] width 420 height 12
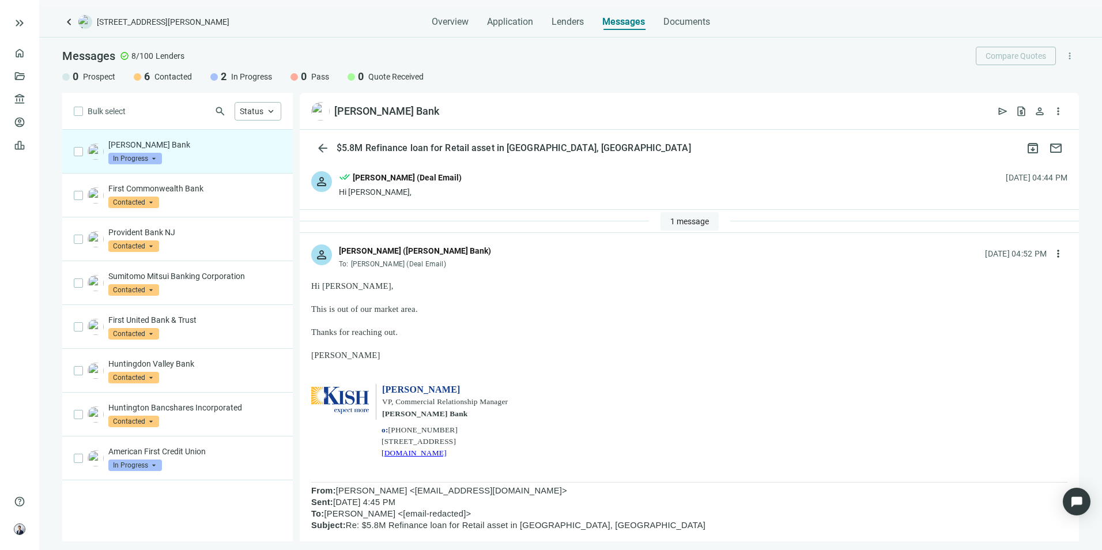
click at [688, 229] on button "1 message" at bounding box center [690, 221] width 58 height 18
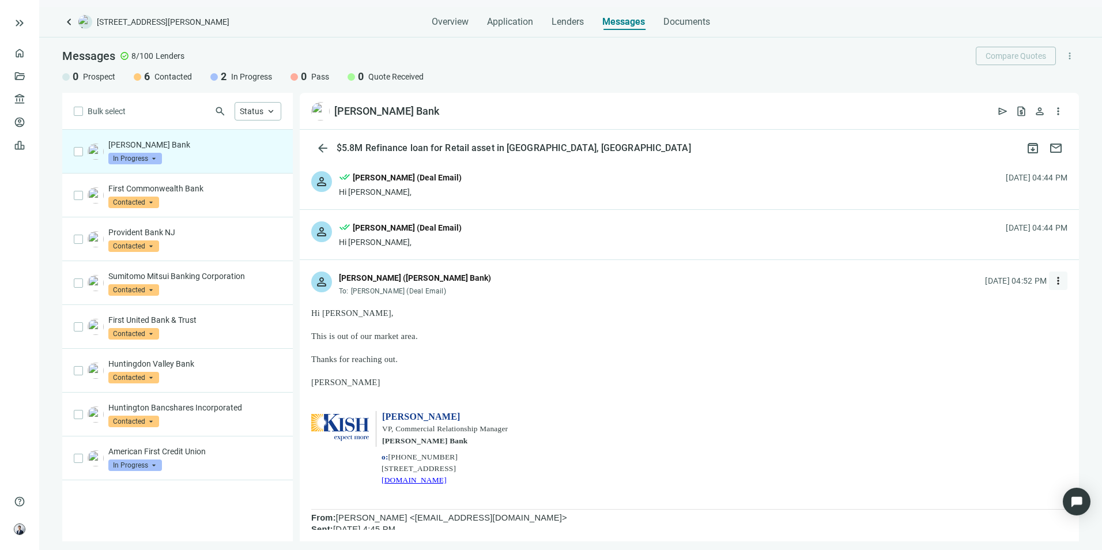
click at [1053, 279] on span "more_vert" at bounding box center [1059, 281] width 12 height 12
click at [991, 318] on div "reply_all Reply all" at bounding box center [995, 328] width 122 height 21
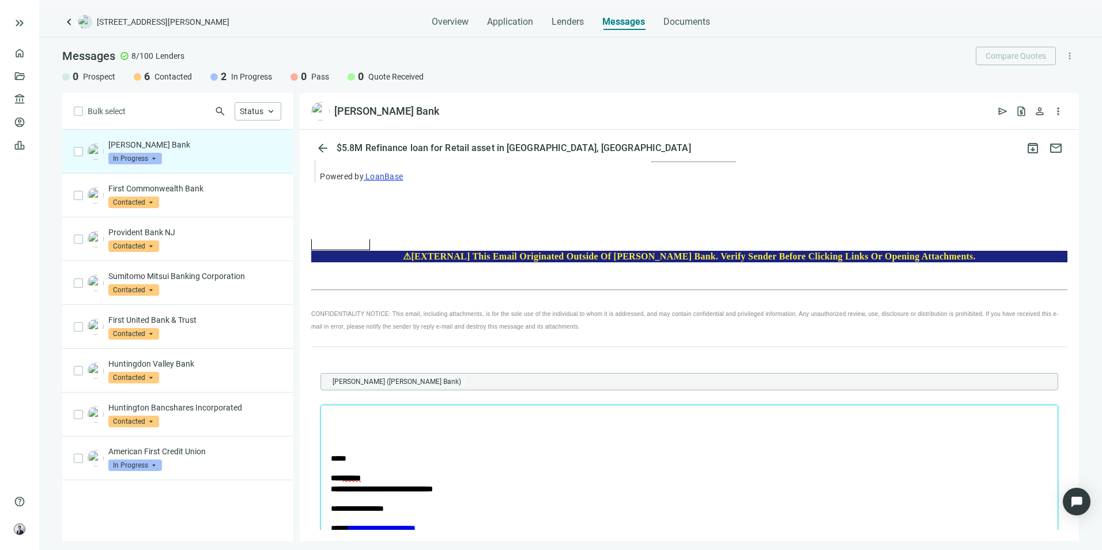
scroll to position [1255, 0]
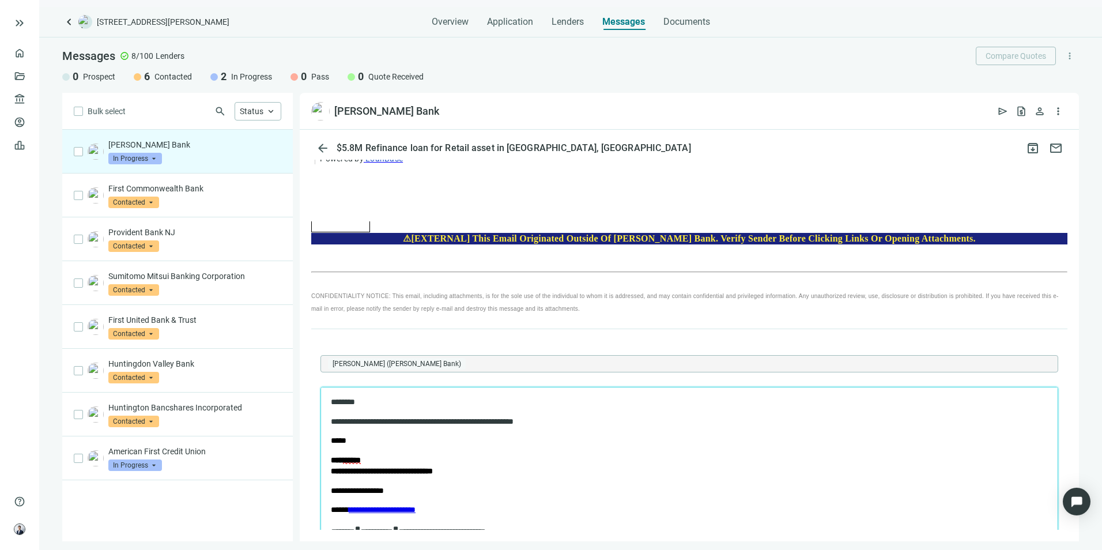
click at [515, 419] on p "**********" at bounding box center [679, 422] width 697 height 12
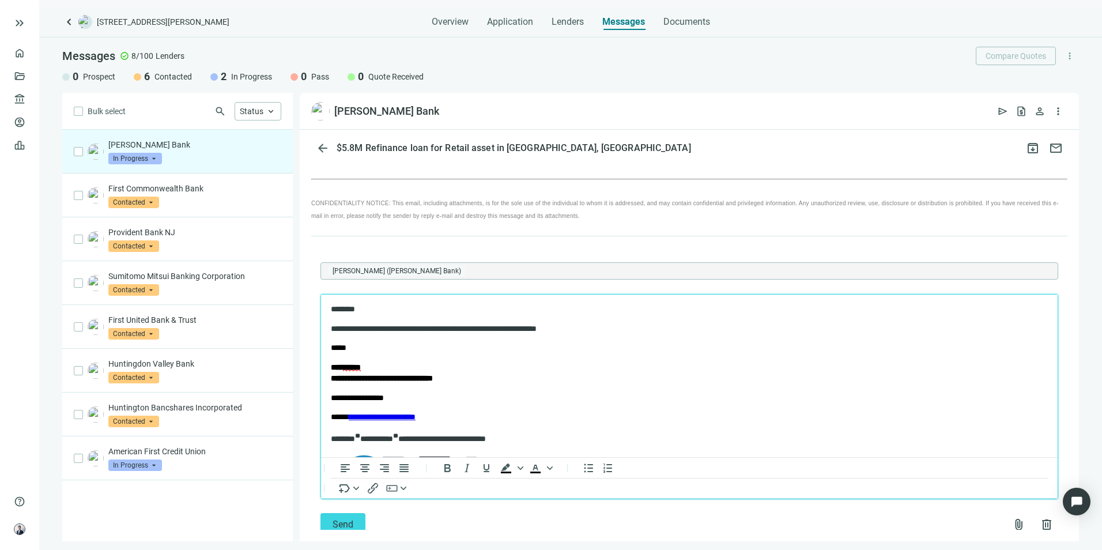
scroll to position [1376, 0]
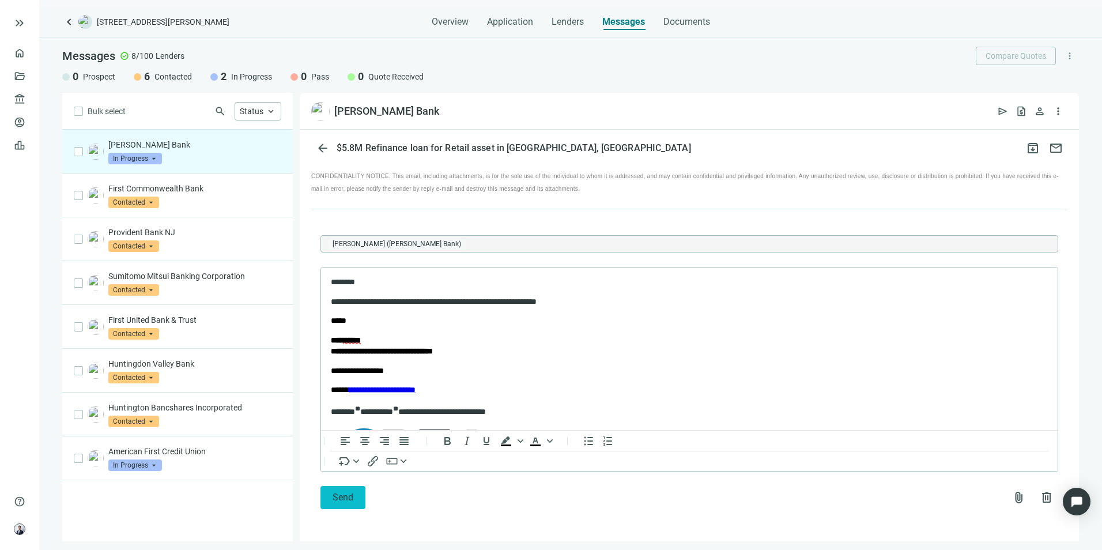
click at [355, 496] on button "Send" at bounding box center [343, 497] width 45 height 23
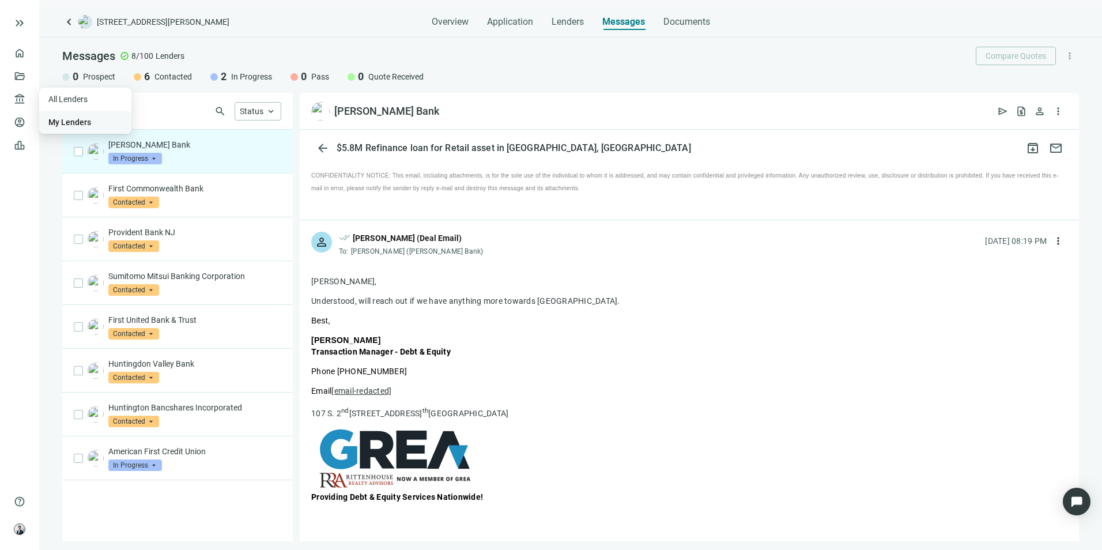
click at [71, 119] on link "My Lenders" at bounding box center [69, 122] width 43 height 9
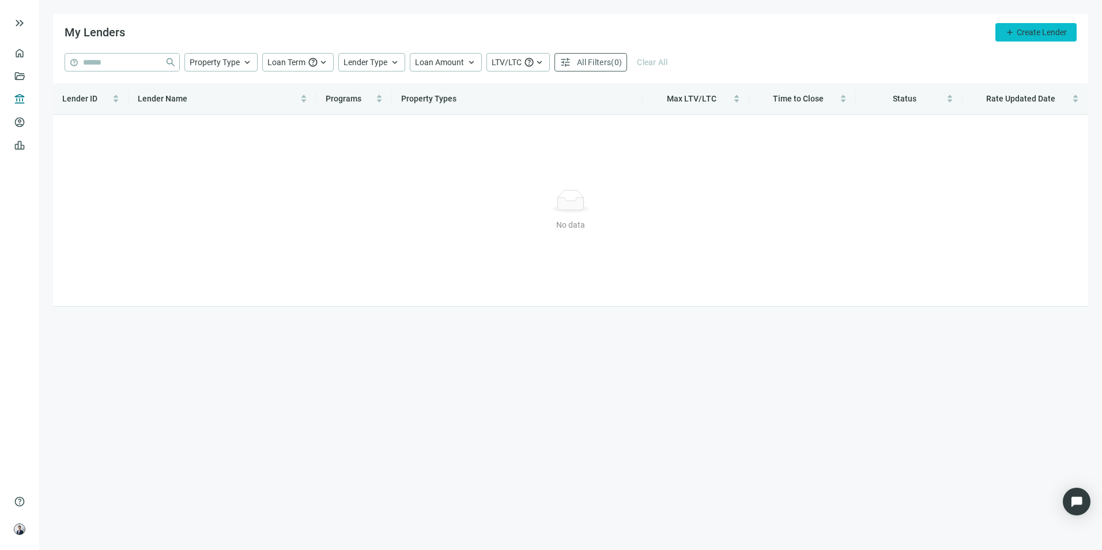
click at [1038, 36] on span "Create Lender" at bounding box center [1042, 32] width 50 height 9
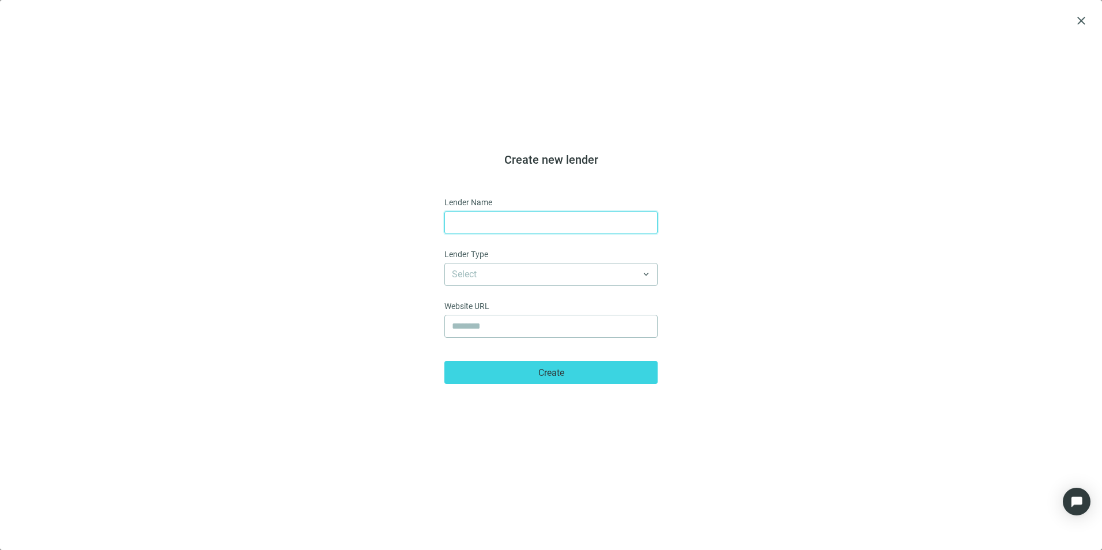
click at [539, 224] on input "text" at bounding box center [551, 223] width 198 height 22
click at [728, 215] on div "Create new lender Lender Name Lender Type Select keyboard_arrow_down Website UR…" at bounding box center [551, 268] width 1075 height 453
click at [562, 228] on input "text" at bounding box center [551, 223] width 198 height 22
type input "*"
type input "**********"
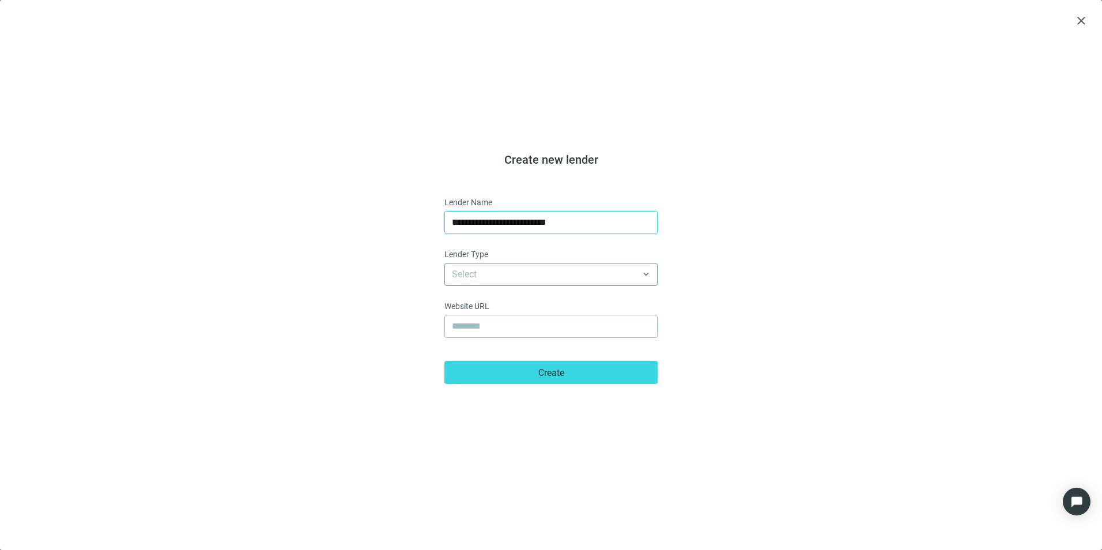
click at [571, 271] on input "search" at bounding box center [546, 275] width 188 height 22
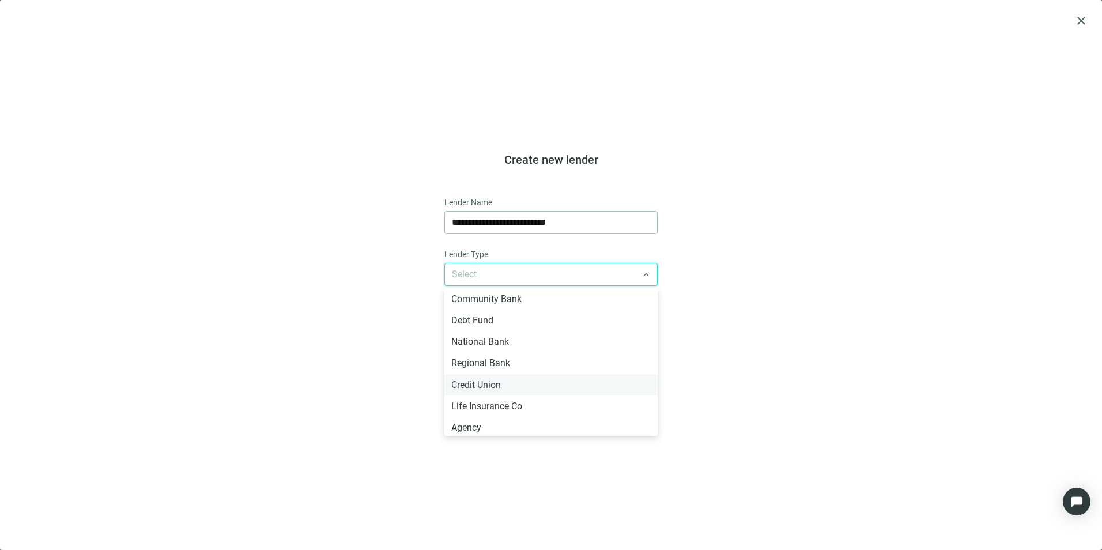
click at [511, 385] on div "Credit Union" at bounding box center [551, 385] width 200 height 14
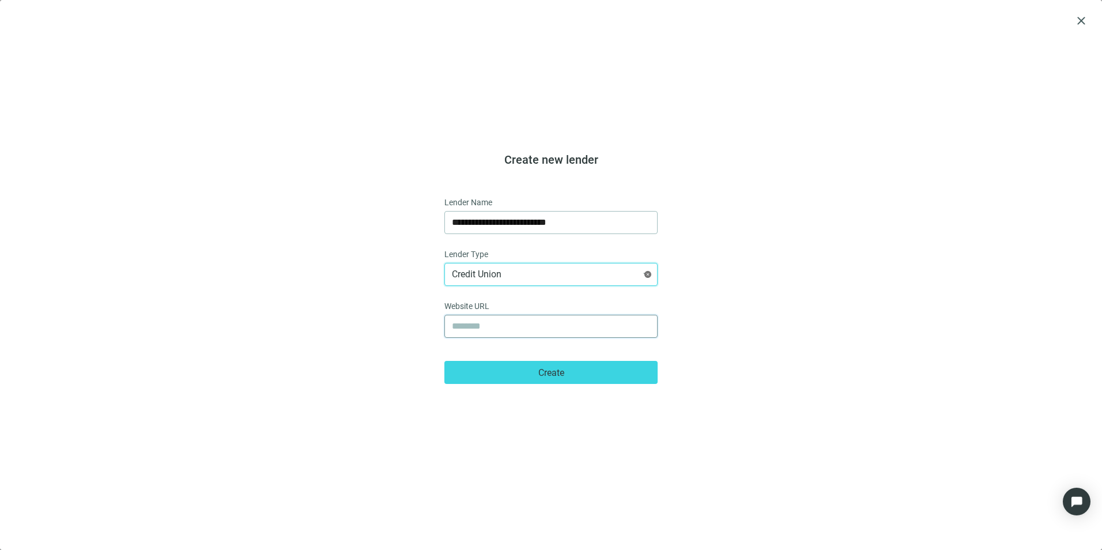
click at [541, 322] on input "text" at bounding box center [551, 326] width 198 height 22
paste input "**********"
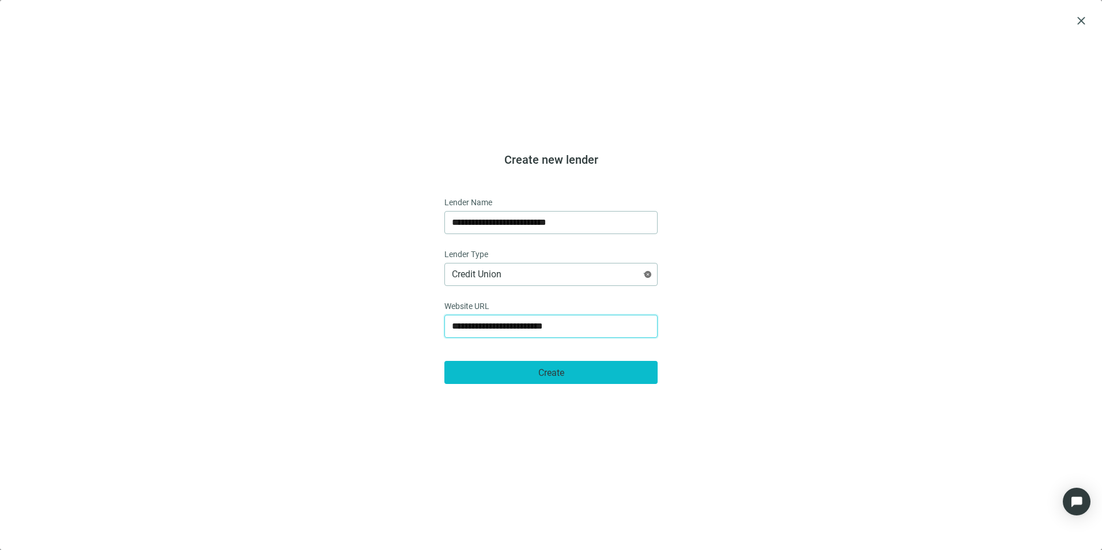
type input "**********"
click at [540, 377] on span "Create" at bounding box center [552, 372] width 26 height 11
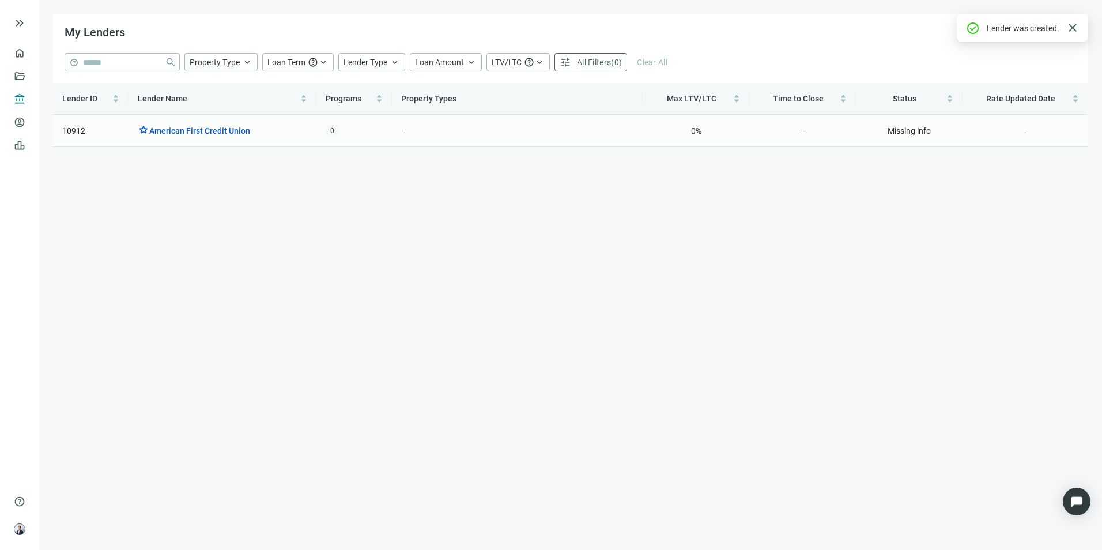
click at [401, 133] on span "-" at bounding box center [402, 131] width 2 height 13
drag, startPoint x: 401, startPoint y: 133, endPoint x: 315, endPoint y: 127, distance: 86.1
click at [315, 127] on td "star American First Credit Union open_in_new" at bounding box center [223, 131] width 189 height 32
click at [235, 124] on link "star American First Credit Union" at bounding box center [194, 130] width 112 height 13
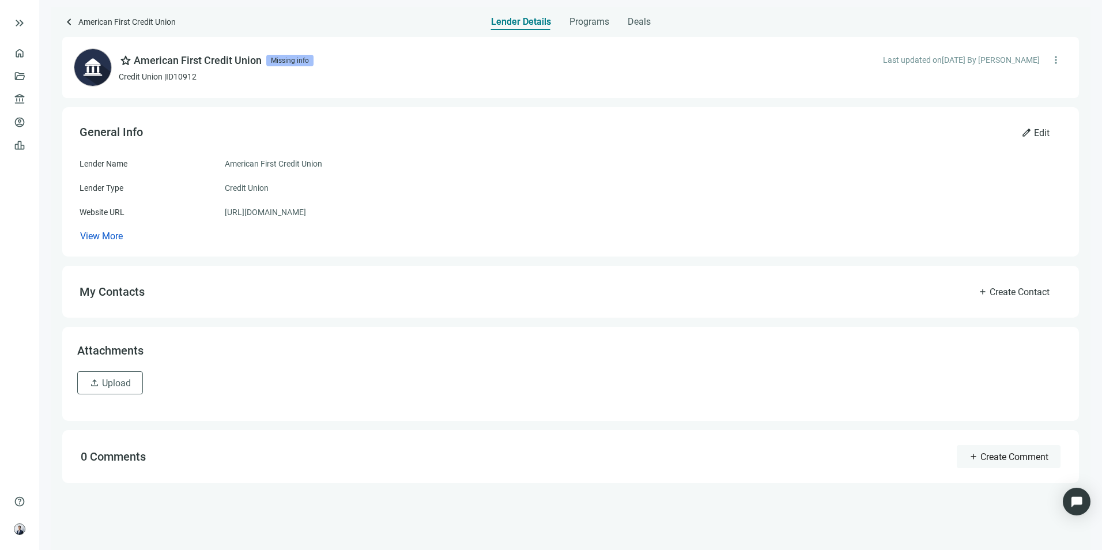
click at [1007, 448] on button "add Create Comment" at bounding box center [1009, 456] width 104 height 23
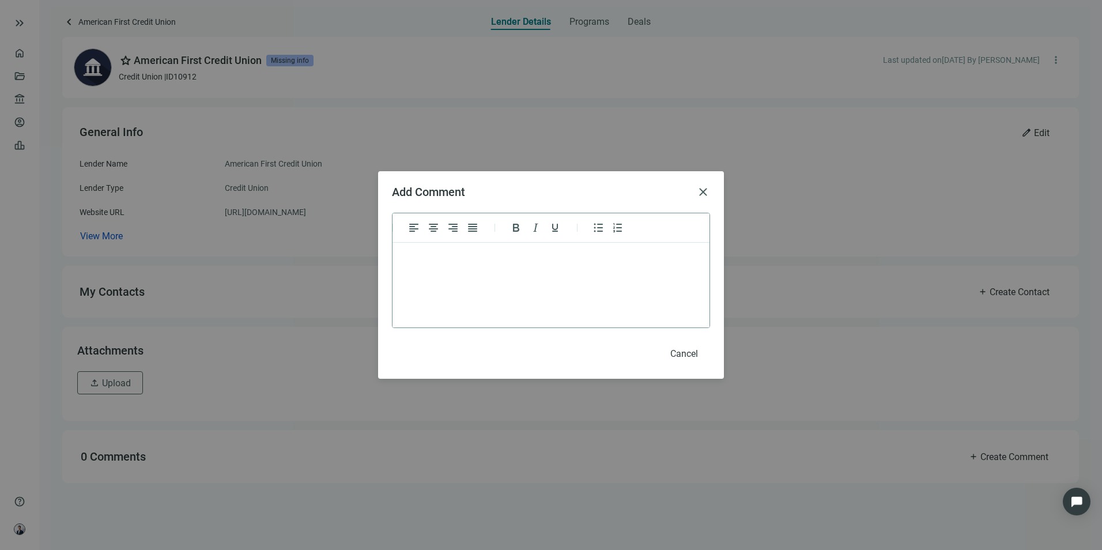
click at [470, 244] on html at bounding box center [551, 258] width 317 height 30
click at [678, 351] on button "Save" at bounding box center [688, 353] width 44 height 23
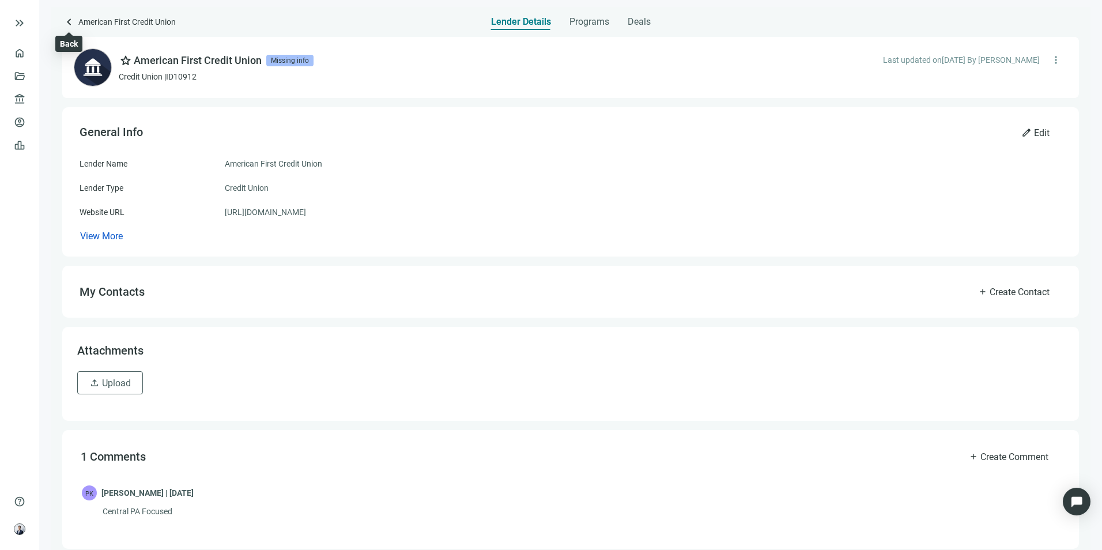
click at [72, 24] on span "keyboard_arrow_left" at bounding box center [69, 22] width 14 height 14
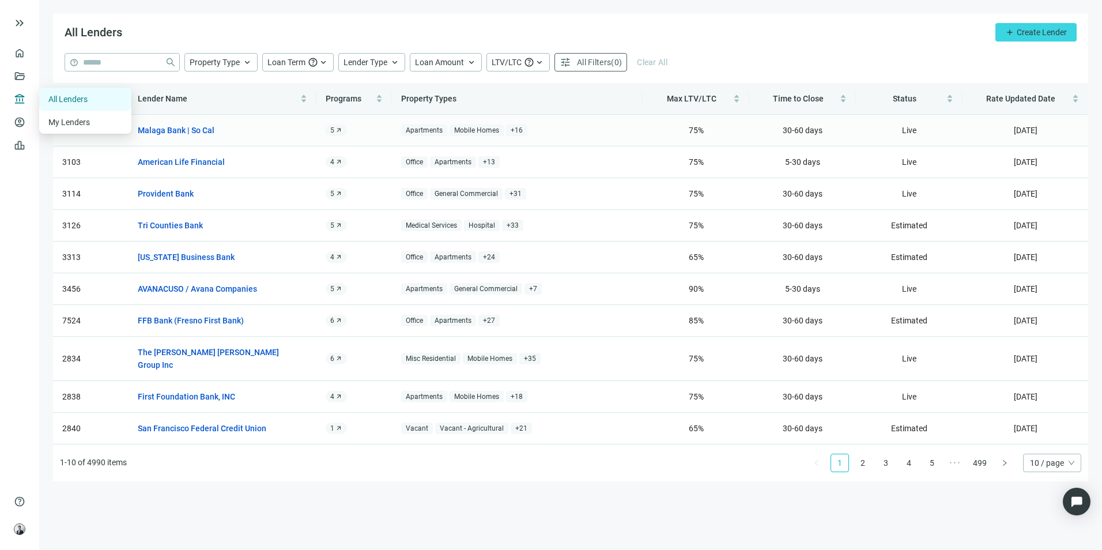
click at [66, 136] on td "2964" at bounding box center [91, 131] width 76 height 32
click at [71, 125] on td "2964" at bounding box center [91, 131] width 76 height 32
click at [31, 98] on span "Lenders" at bounding box center [44, 99] width 30 height 23
click at [64, 125] on link "My Lenders" at bounding box center [69, 122] width 43 height 9
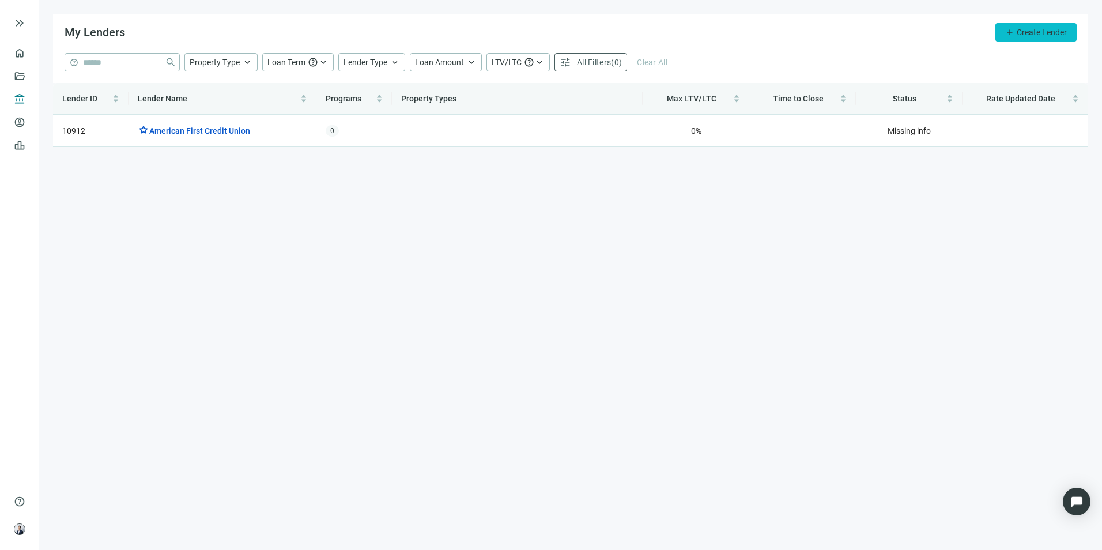
click at [1025, 34] on span "Create Lender" at bounding box center [1042, 32] width 50 height 9
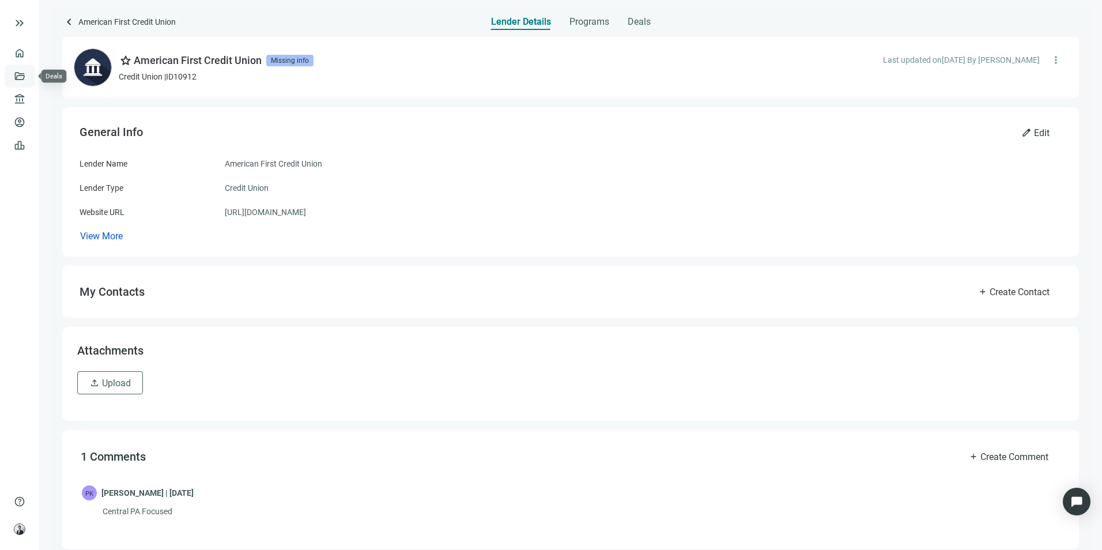
click at [29, 73] on link "Deals" at bounding box center [39, 76] width 21 height 9
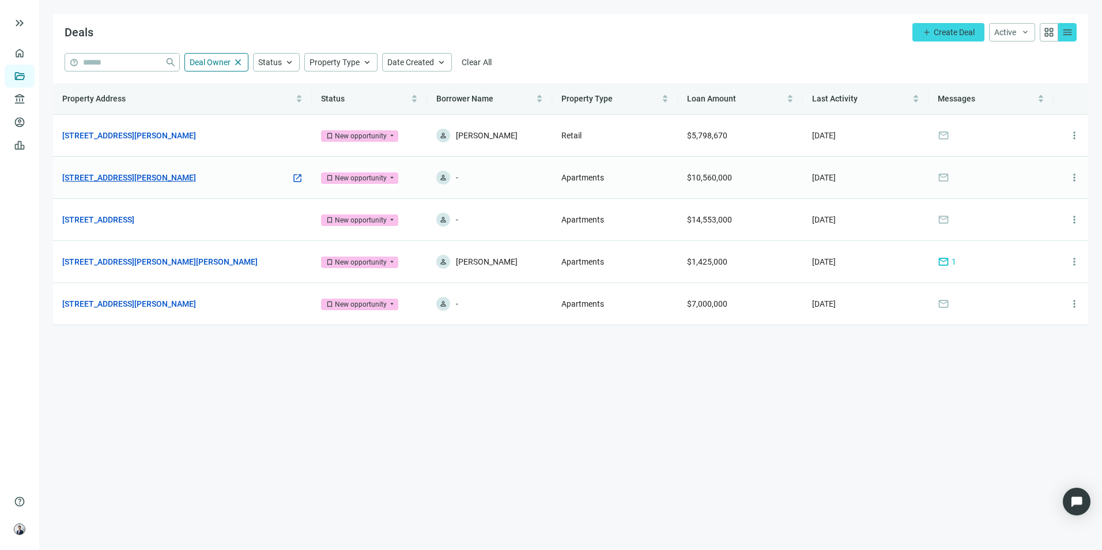
click at [196, 179] on link "1308 West Chester Pike, West Chester, PA 19382" at bounding box center [129, 177] width 134 height 13
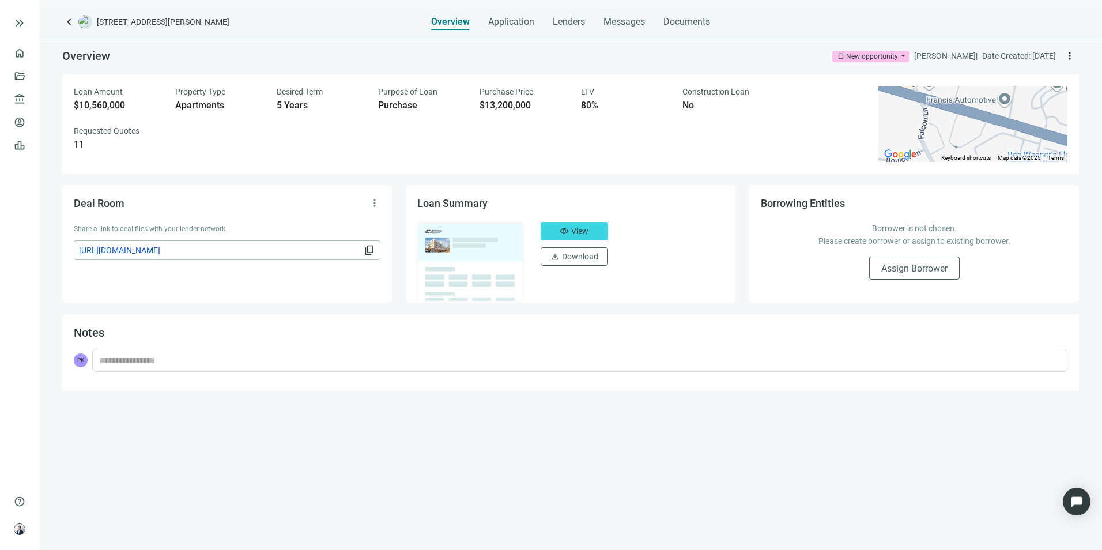
click at [72, 20] on span "keyboard_arrow_left" at bounding box center [69, 22] width 14 height 14
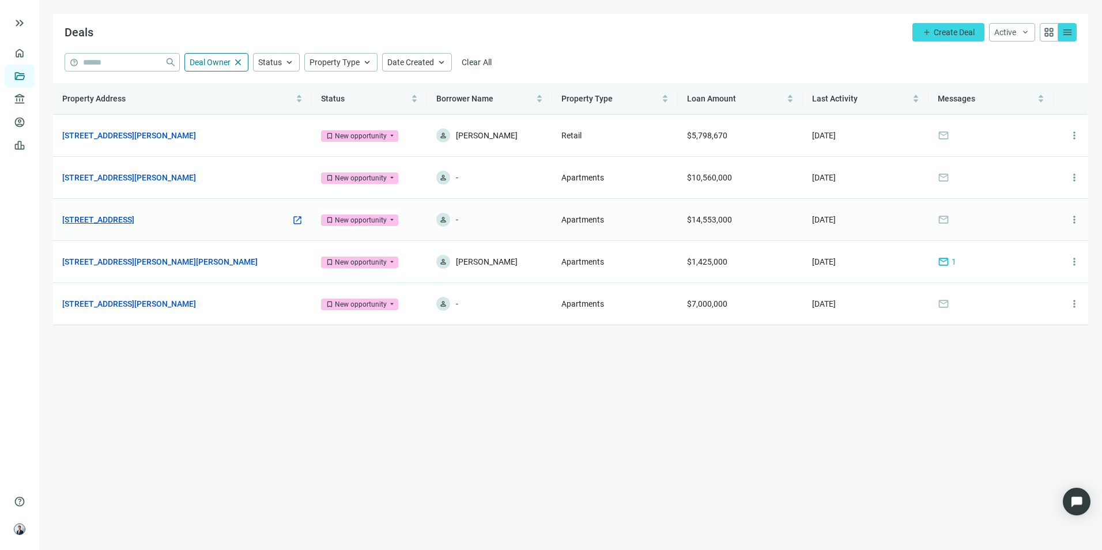
click at [134, 221] on link "1600 Chestnut St, Philadelphia, PA 19103" at bounding box center [98, 219] width 72 height 13
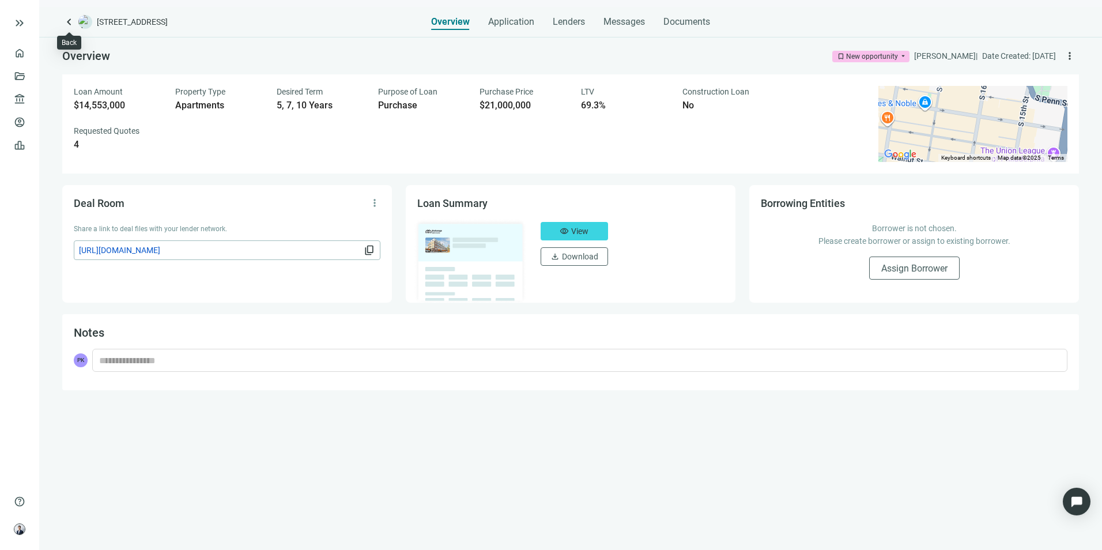
click at [73, 15] on span "keyboard_arrow_left" at bounding box center [69, 22] width 14 height 14
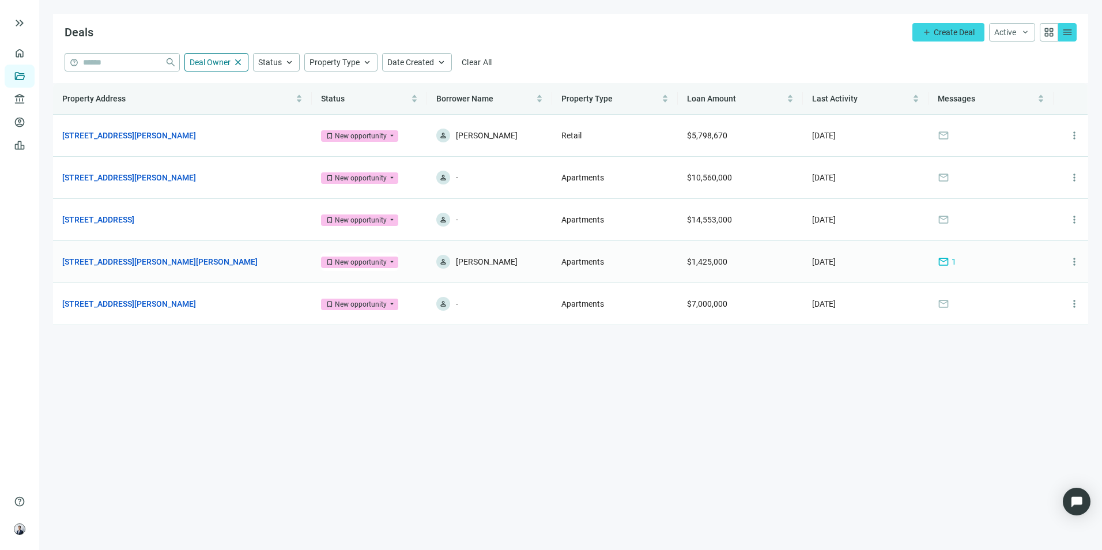
click at [165, 262] on link "52 S Morton Ave, Morton, PA 19070" at bounding box center [159, 261] width 195 height 13
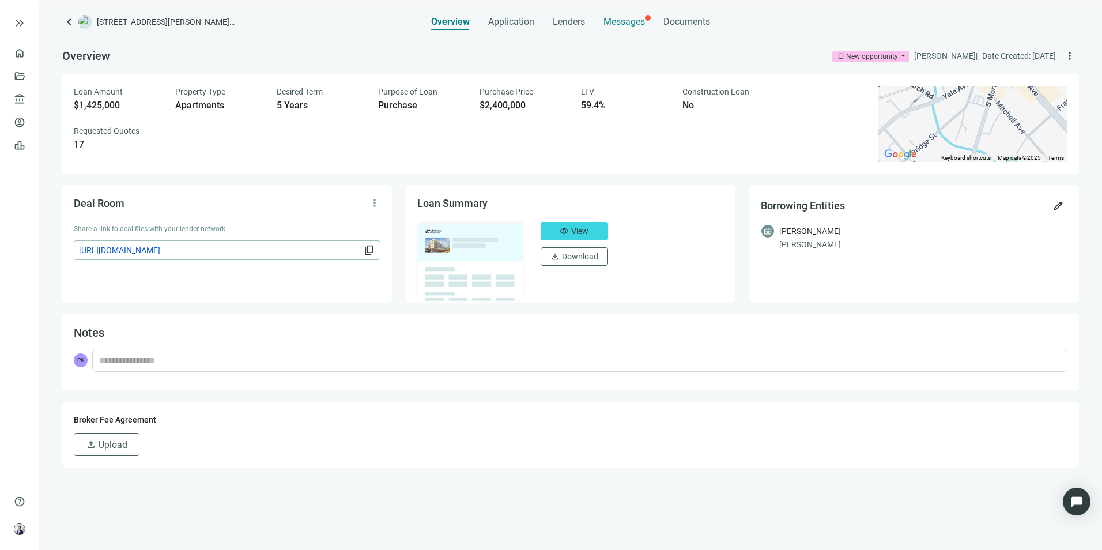
click at [617, 24] on span "Messages" at bounding box center [625, 21] width 42 height 11
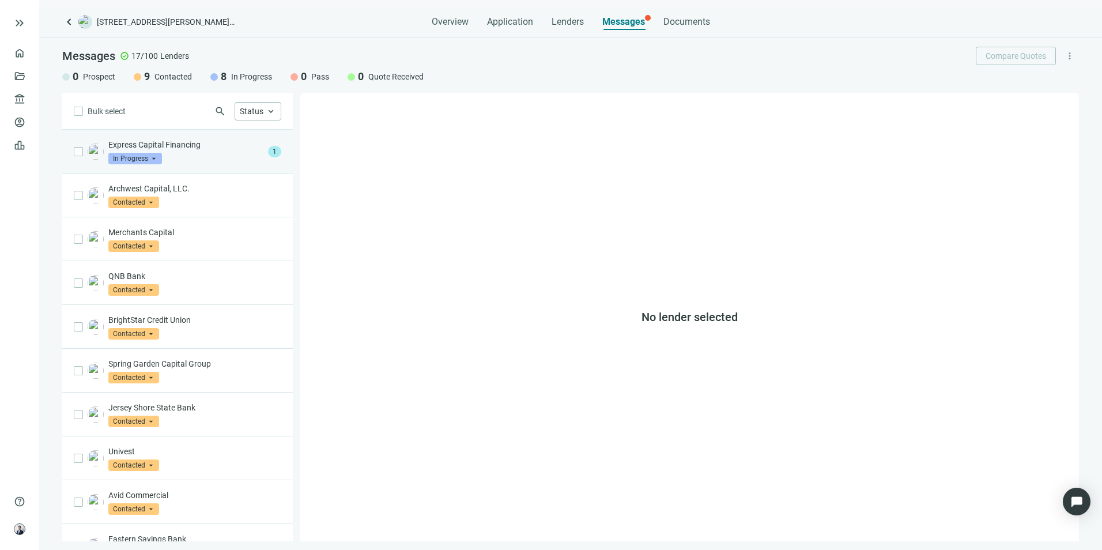
click at [208, 157] on div "Express Capital Financing In Progress arrow_drop_down" at bounding box center [185, 151] width 155 height 25
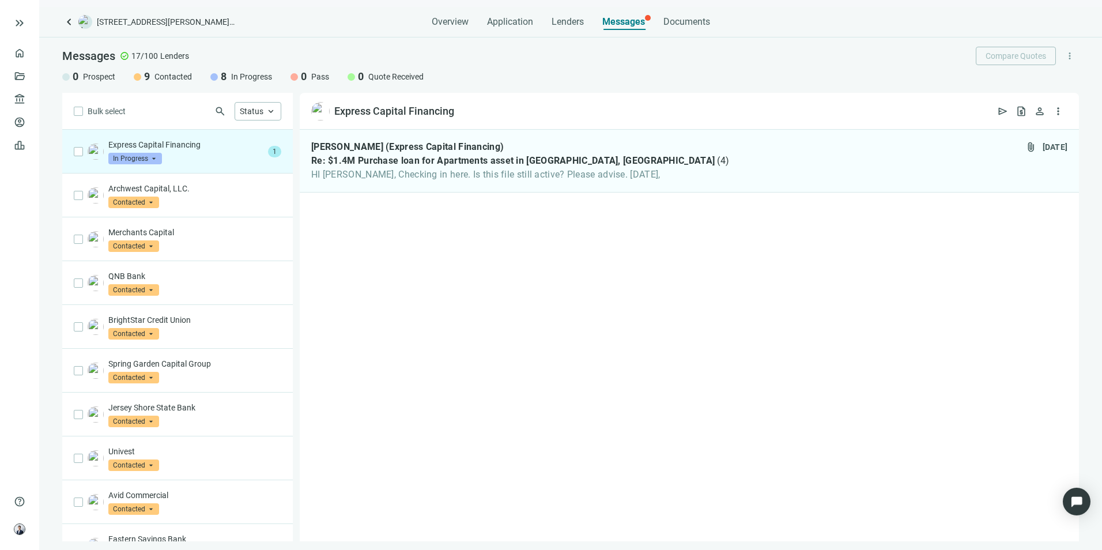
click at [71, 23] on span "keyboard_arrow_left" at bounding box center [69, 22] width 14 height 14
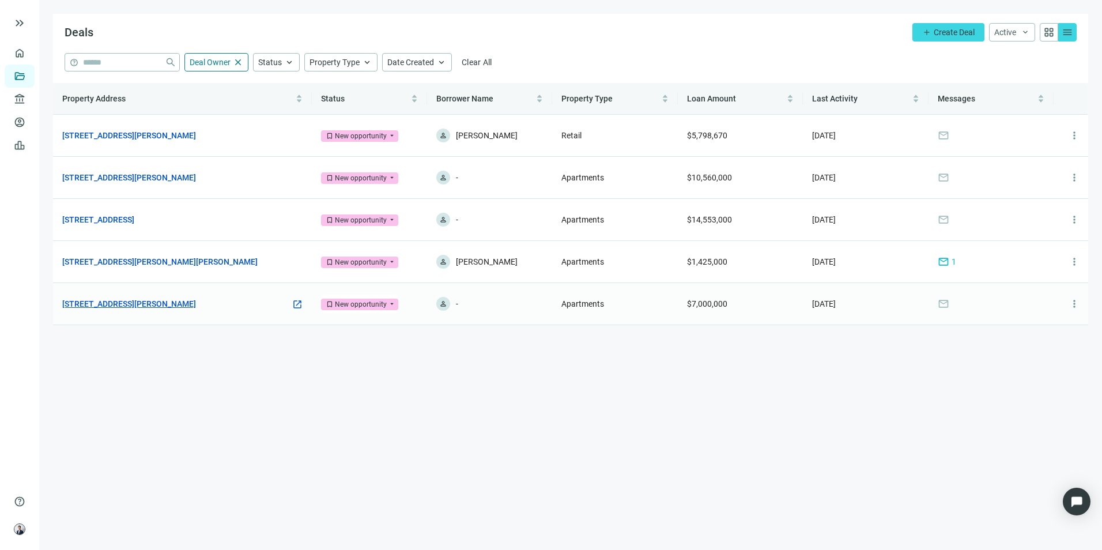
click at [172, 299] on link "120 Wilbur St, Newark, DE 19711" at bounding box center [129, 304] width 134 height 13
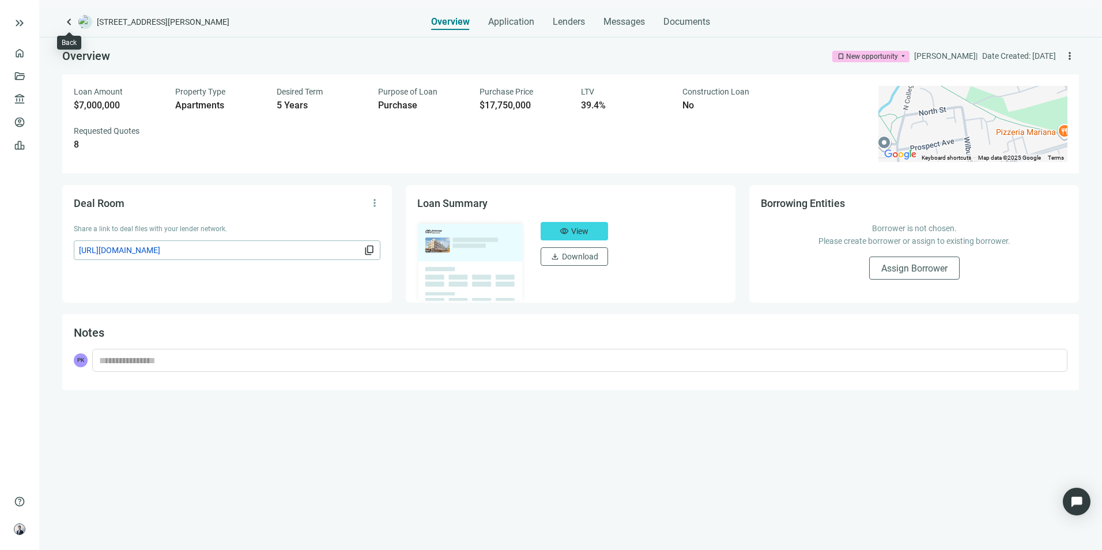
click at [65, 23] on span "keyboard_arrow_left" at bounding box center [69, 22] width 14 height 14
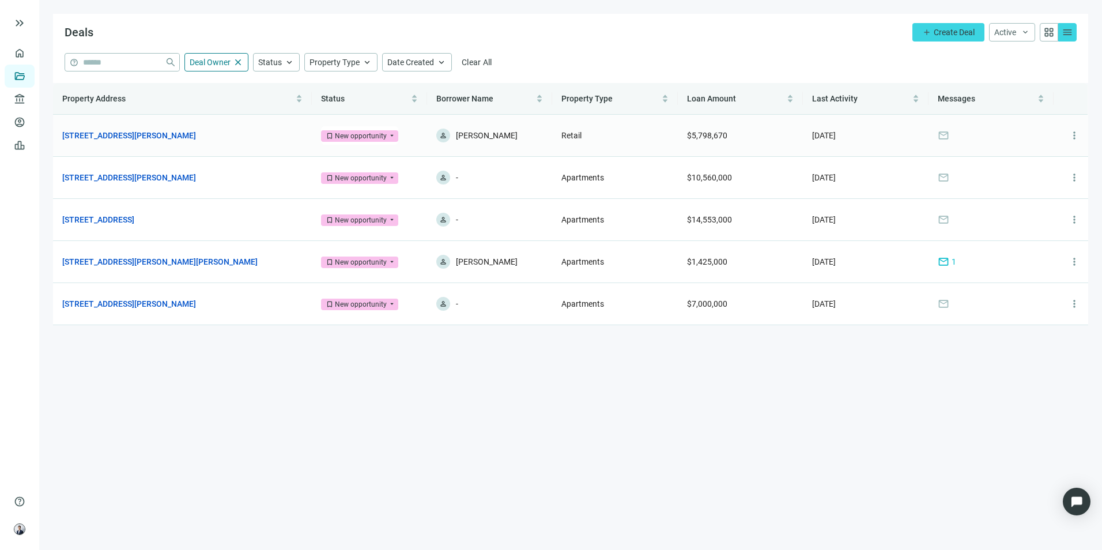
click at [139, 127] on td "1 General Warren Blvd, Malvern, PA 19355 open_in_new" at bounding box center [182, 136] width 259 height 42
click at [141, 137] on link "[STREET_ADDRESS][PERSON_NAME]" at bounding box center [129, 135] width 134 height 13
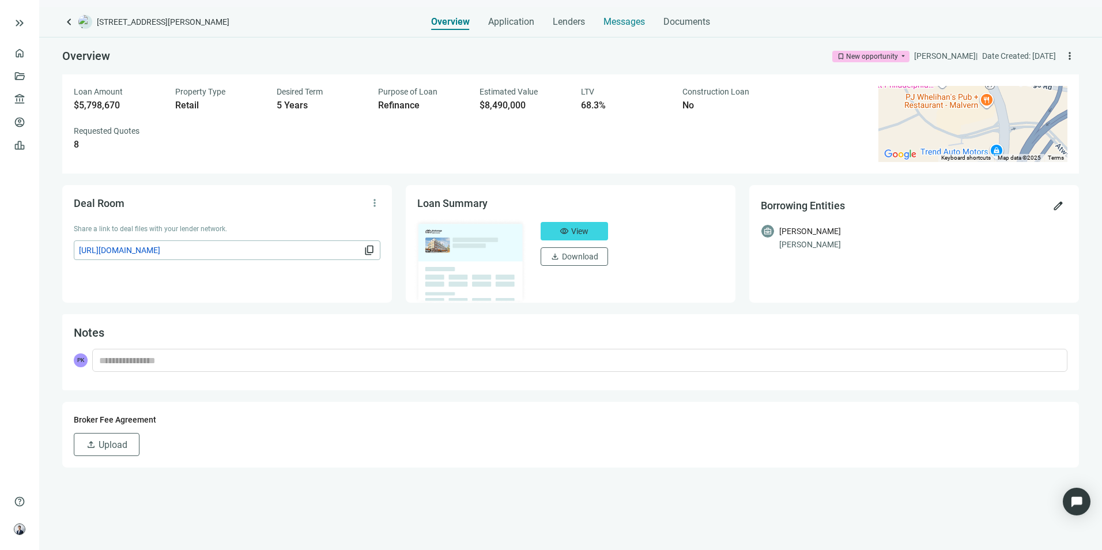
click at [612, 7] on div "Messages" at bounding box center [625, 18] width 42 height 23
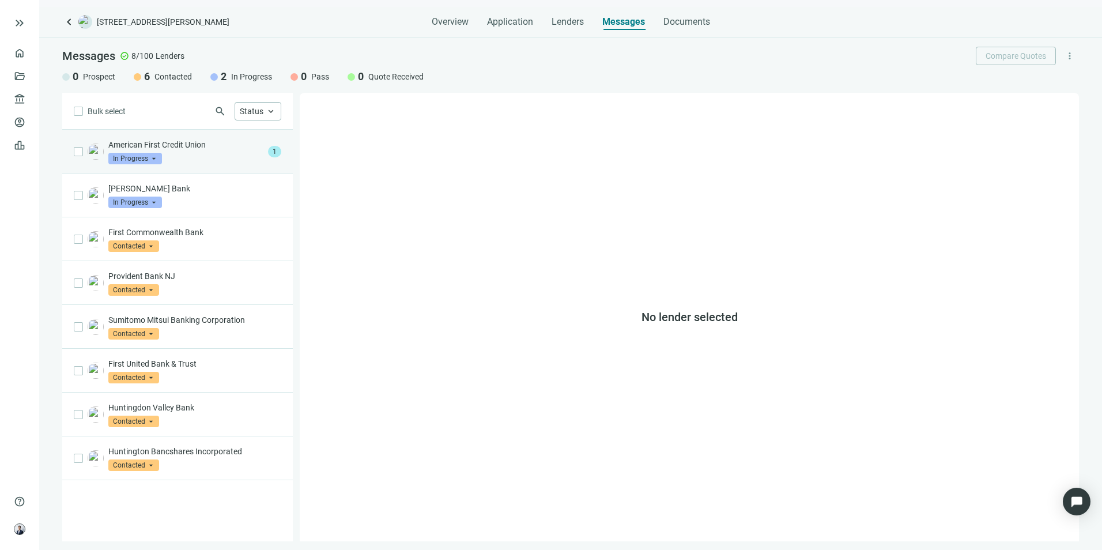
click at [226, 153] on div "American First Credit Union In Progress arrow_drop_down" at bounding box center [185, 151] width 155 height 25
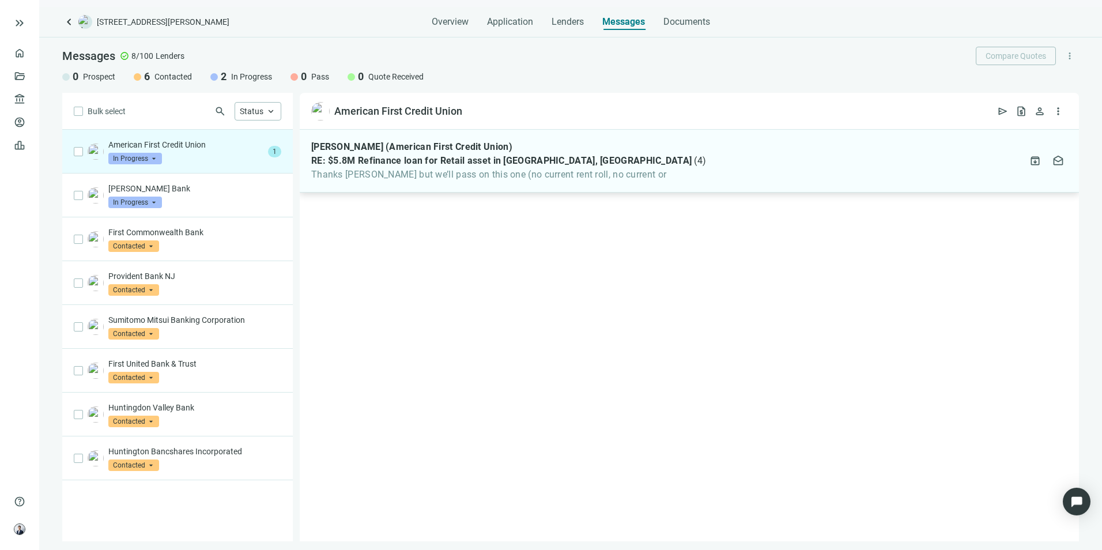
click at [398, 181] on div "Robert Farrington (American First Credit Union) RE: $5.8M Refinance loan for Re…" at bounding box center [690, 161] width 780 height 63
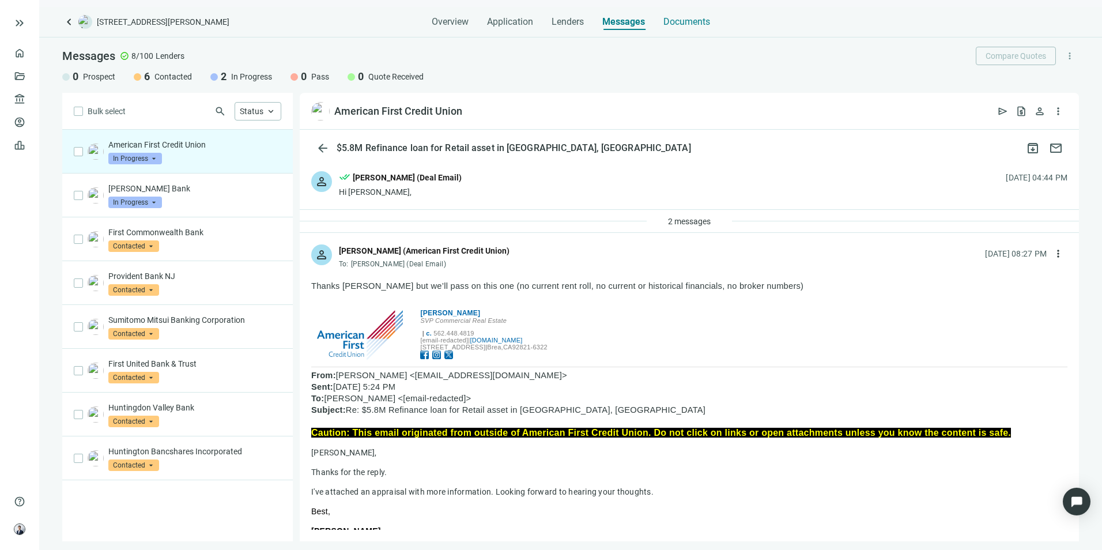
click at [703, 26] on span "Documents" at bounding box center [687, 22] width 47 height 12
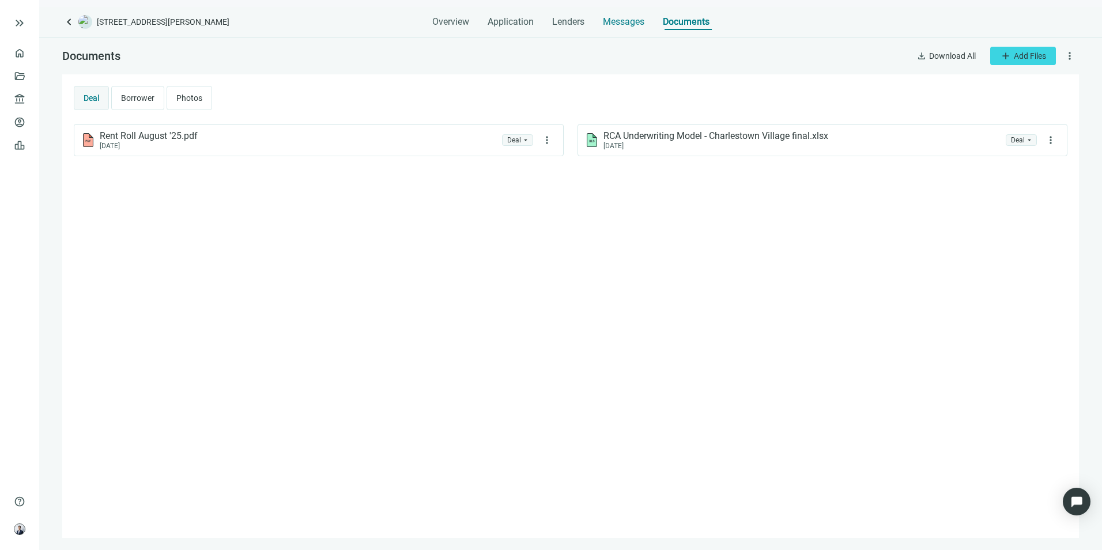
click at [628, 19] on span "Messages" at bounding box center [624, 21] width 42 height 11
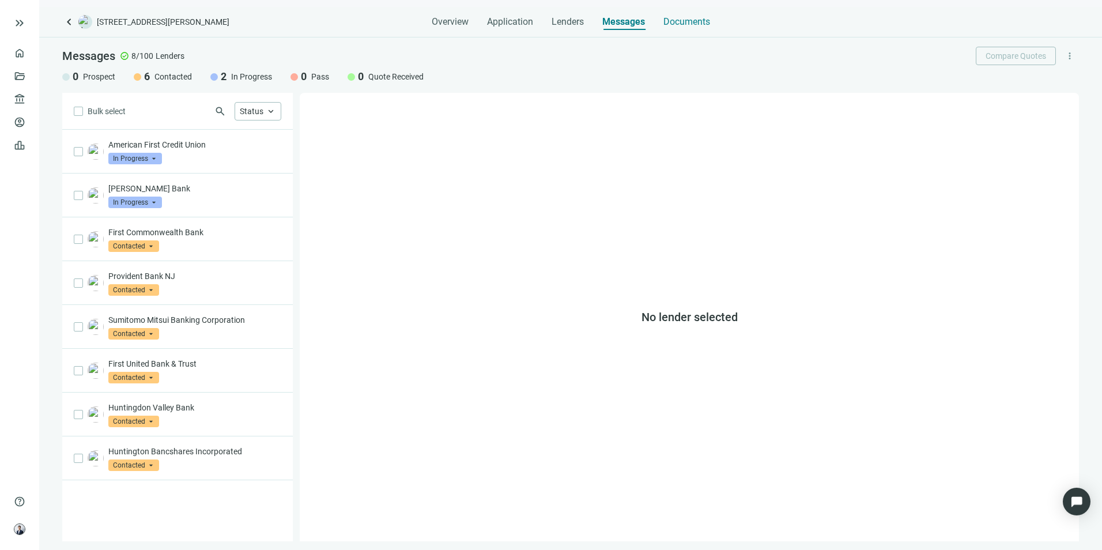
click at [682, 12] on div "Documents" at bounding box center [687, 18] width 47 height 23
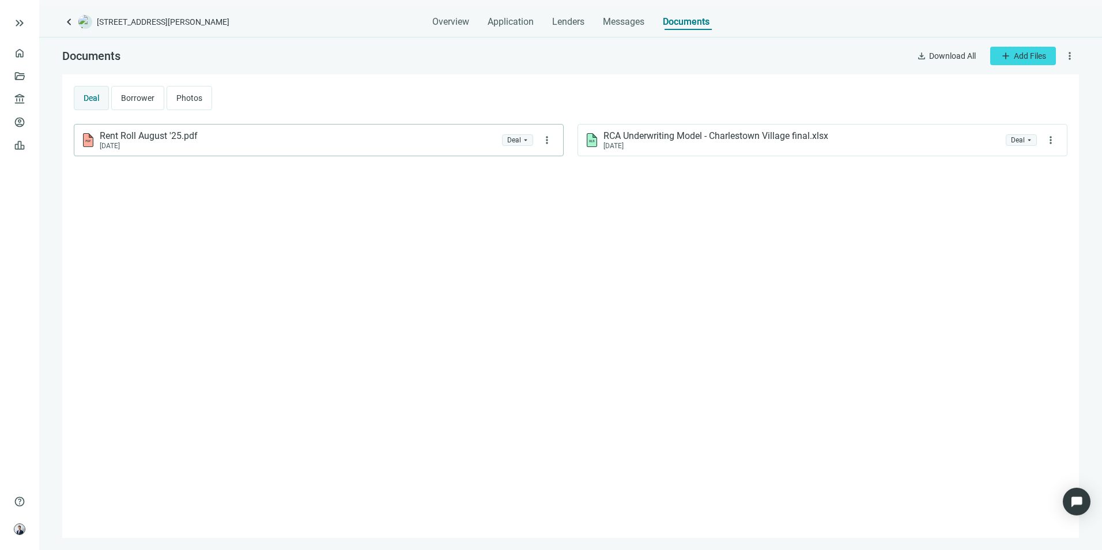
click at [200, 141] on div "Rent Roll August '25.pdf 09.15.2025" at bounding box center [289, 140] width 416 height 20
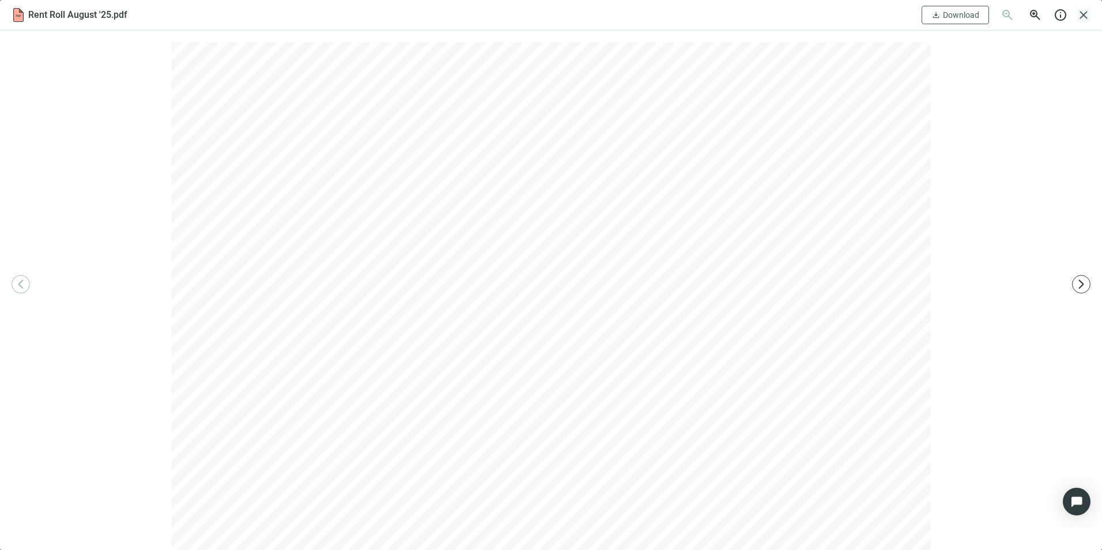
click at [1082, 18] on span "close" at bounding box center [1084, 15] width 14 height 14
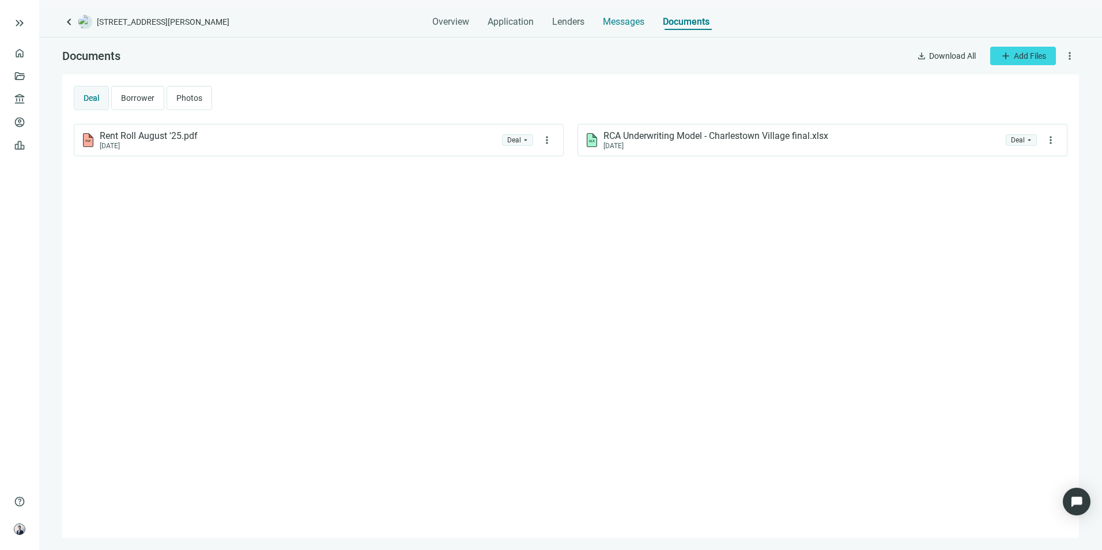
click at [625, 16] on div "Messages" at bounding box center [624, 18] width 42 height 23
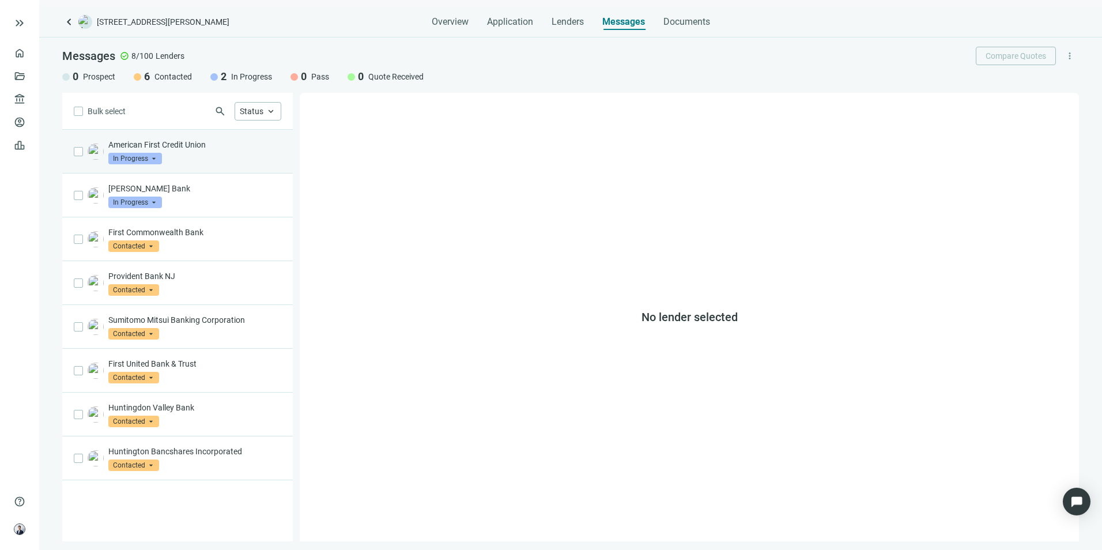
click at [198, 152] on div "American First Credit Union In Progress arrow_drop_down" at bounding box center [194, 151] width 173 height 25
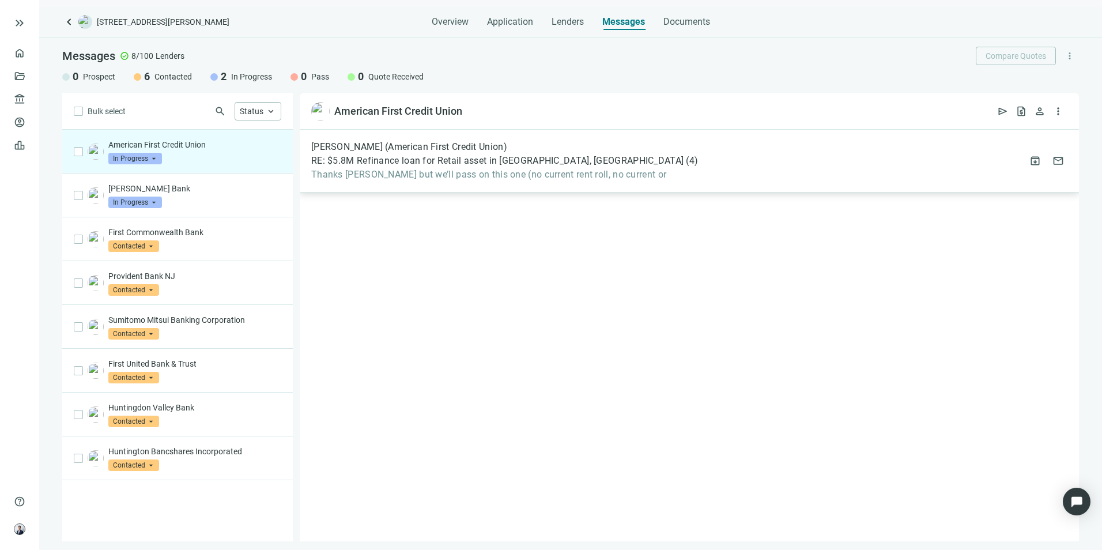
click at [686, 156] on span "( 4 )" at bounding box center [692, 161] width 12 height 12
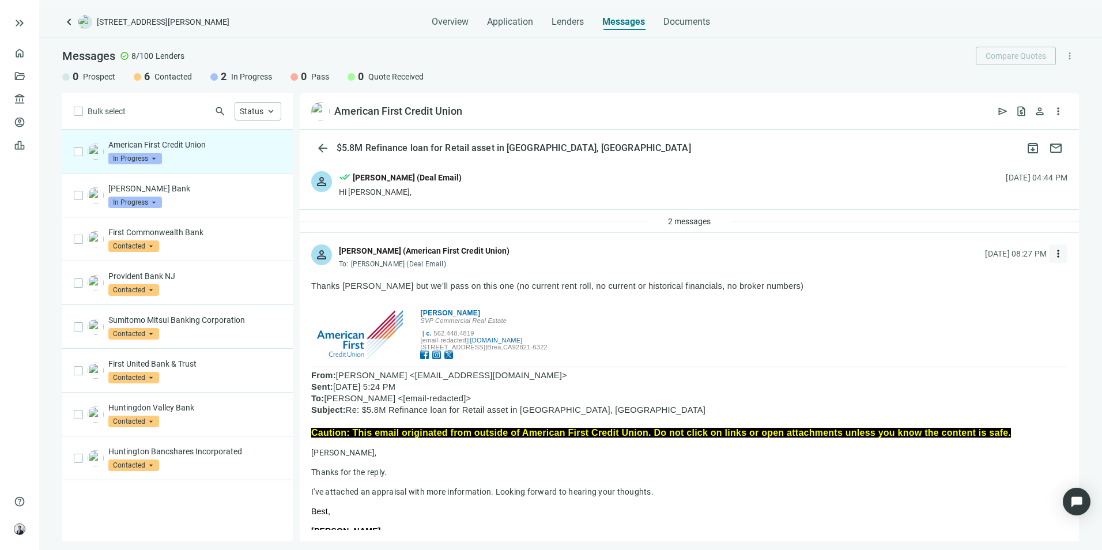
click at [1053, 252] on span "more_vert" at bounding box center [1059, 254] width 12 height 12
click at [998, 282] on div "reply Reply" at bounding box center [995, 280] width 122 height 21
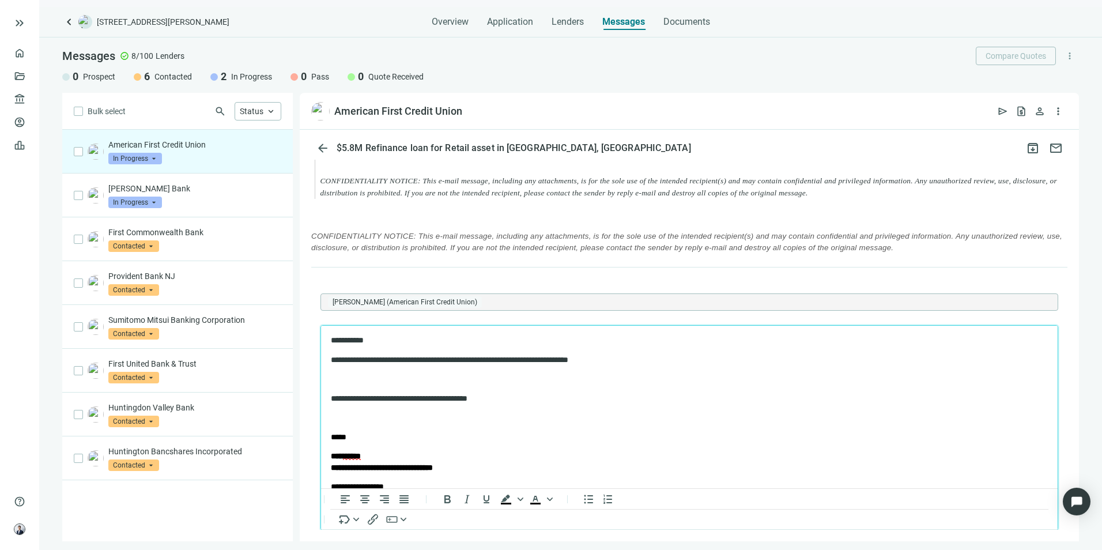
click at [395, 385] on body "**********" at bounding box center [689, 496] width 718 height 325
click at [396, 374] on p "Rich Text Area. Press ALT-0 for help." at bounding box center [689, 379] width 717 height 12
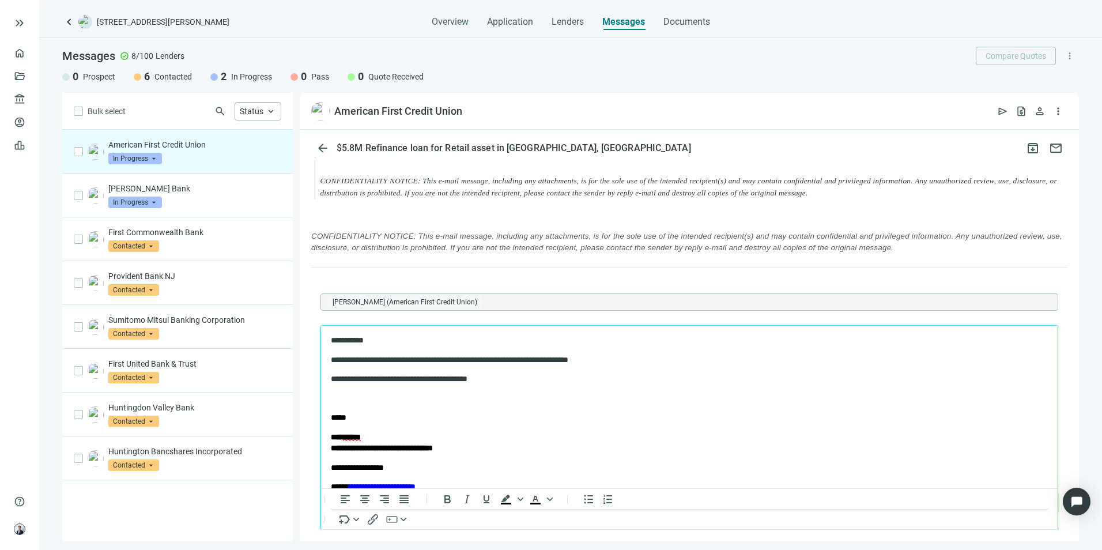
click at [372, 359] on p "**********" at bounding box center [679, 360] width 697 height 12
click at [491, 400] on p "Rich Text Area. Press ALT-0 for help." at bounding box center [689, 399] width 717 height 12
click at [496, 359] on p "**********" at bounding box center [679, 360] width 697 height 12
click at [530, 379] on p "**********" at bounding box center [679, 379] width 697 height 12
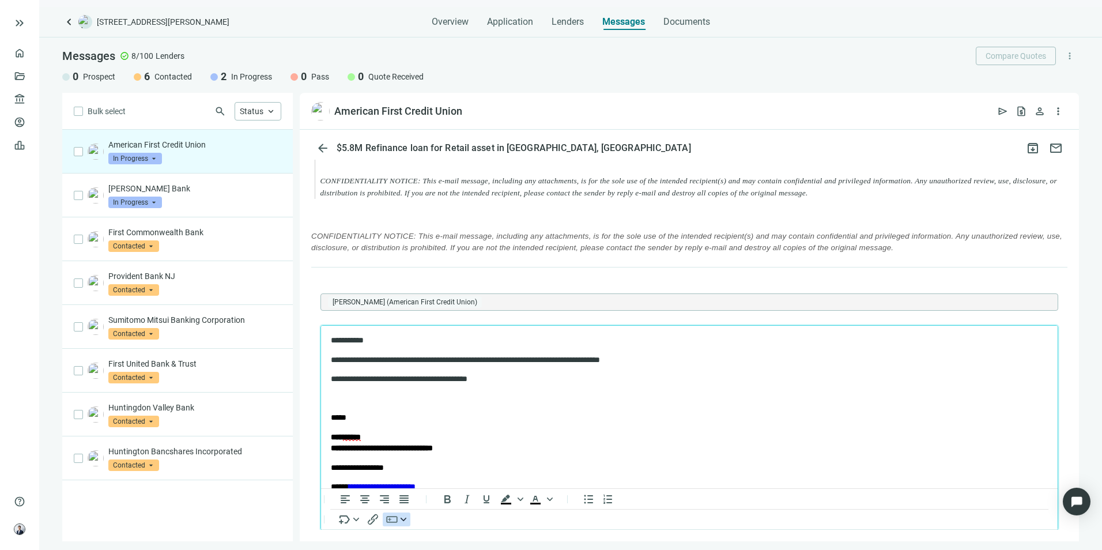
click at [404, 519] on button "button" at bounding box center [397, 519] width 28 height 14
click at [456, 473] on div "Deal Room button" at bounding box center [452, 468] width 119 height 14
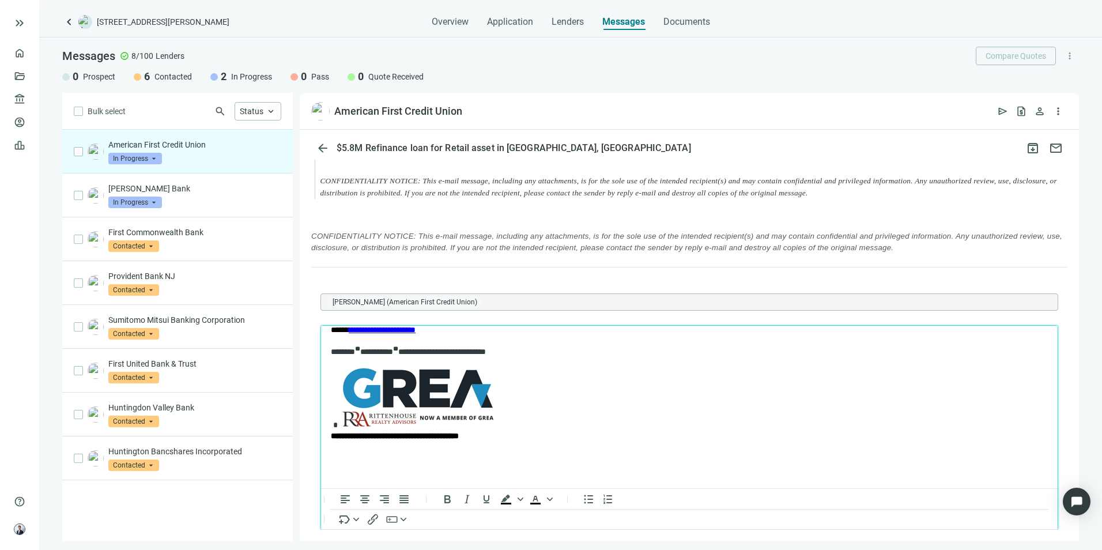
scroll to position [169, 0]
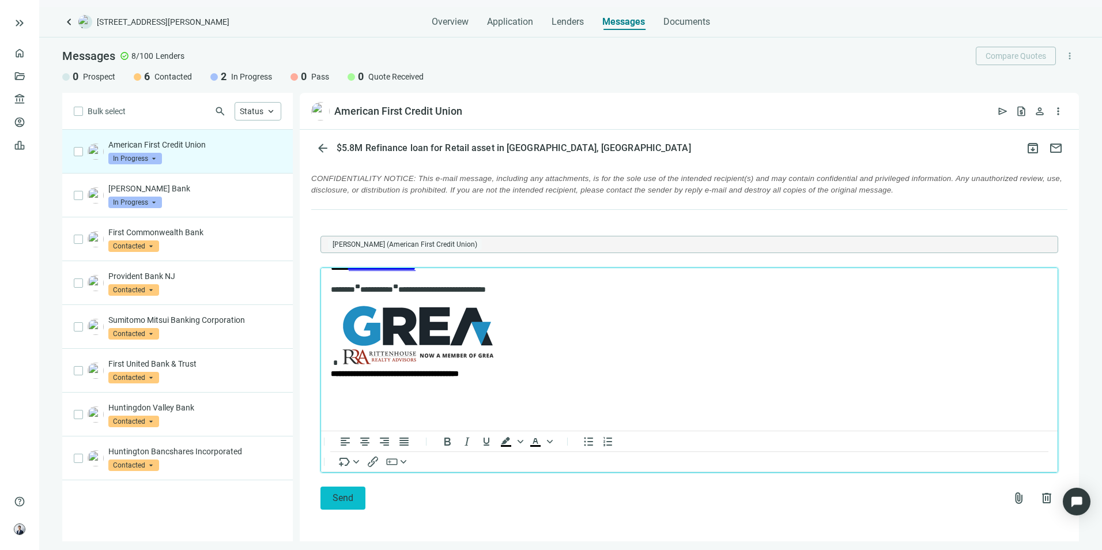
click at [340, 502] on span "Send" at bounding box center [343, 497] width 21 height 11
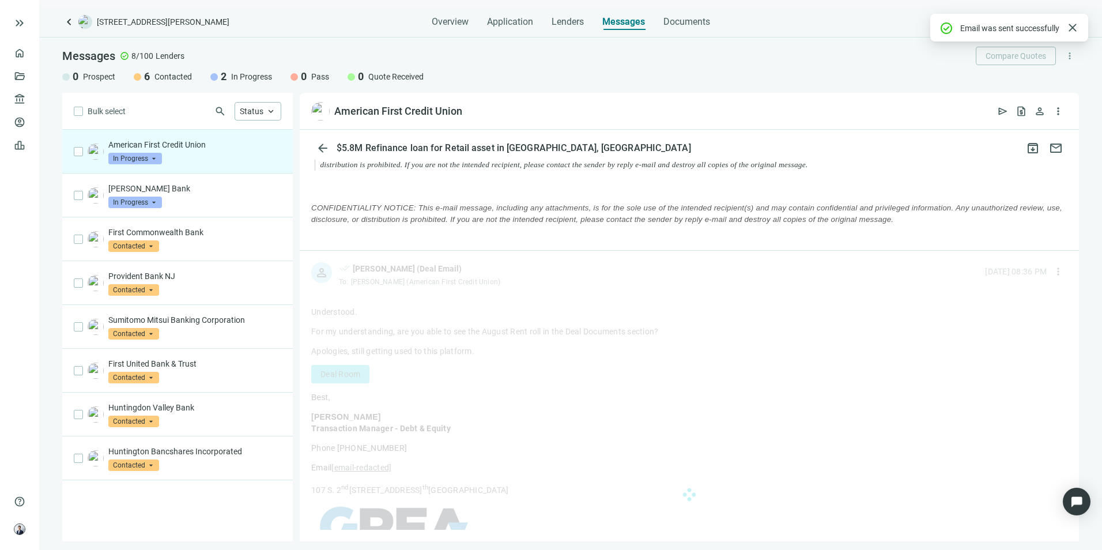
scroll to position [1496, 0]
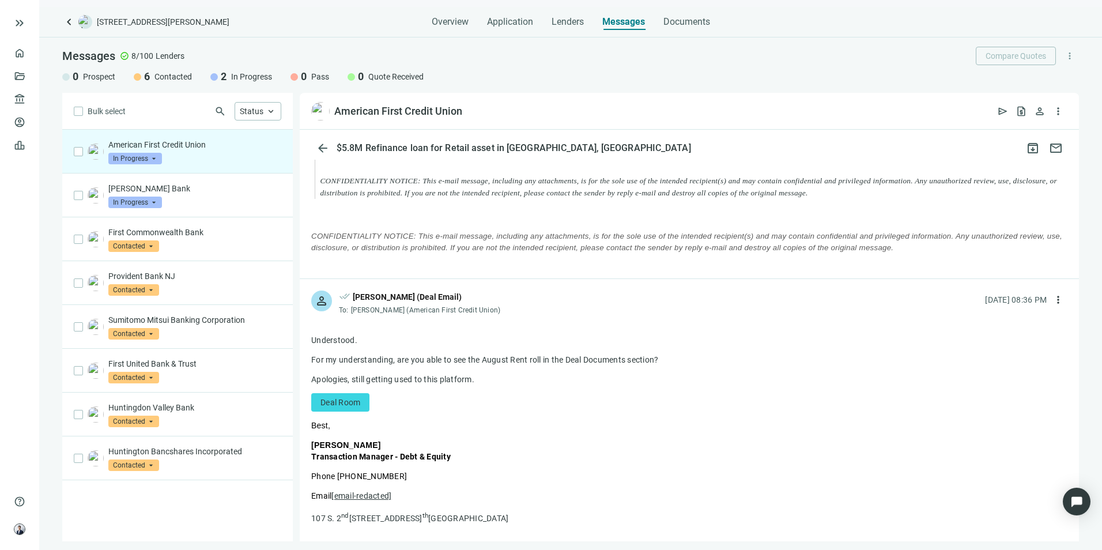
click at [348, 407] on link "Deal Room" at bounding box center [340, 402] width 58 height 18
